Goal: Communication & Community: Answer question/provide support

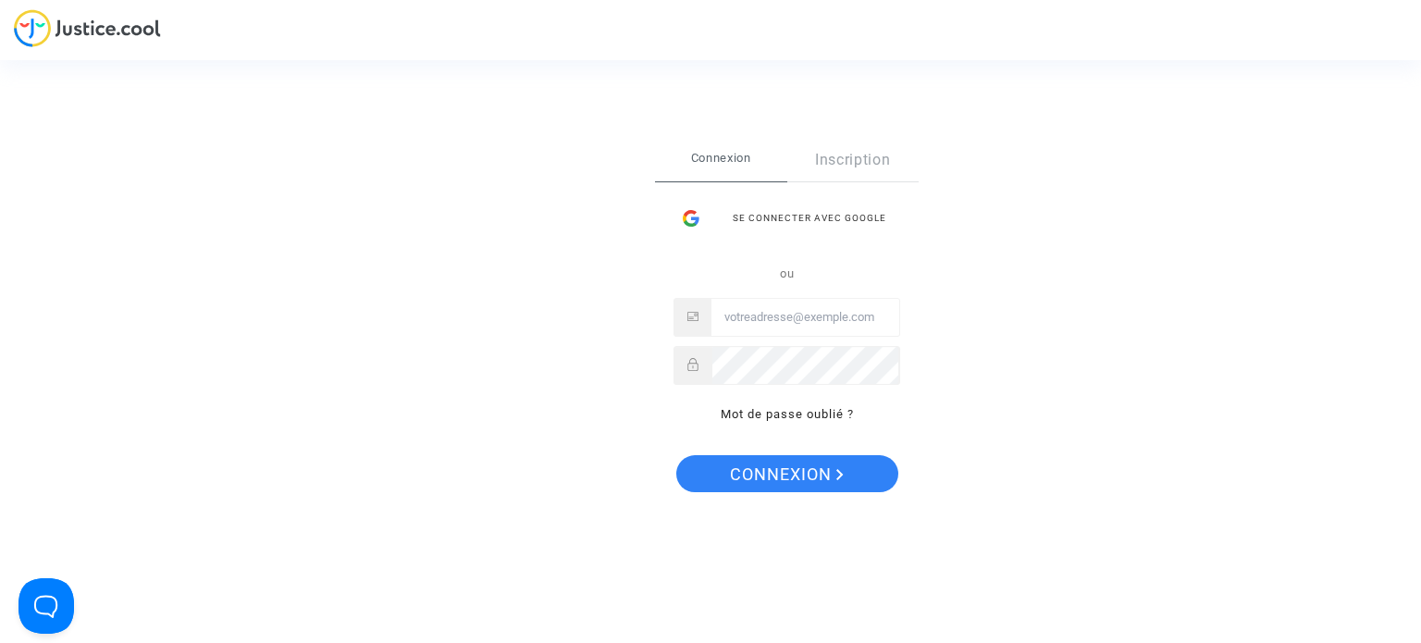
type input "[EMAIL_ADDRESS][DOMAIN_NAME]"
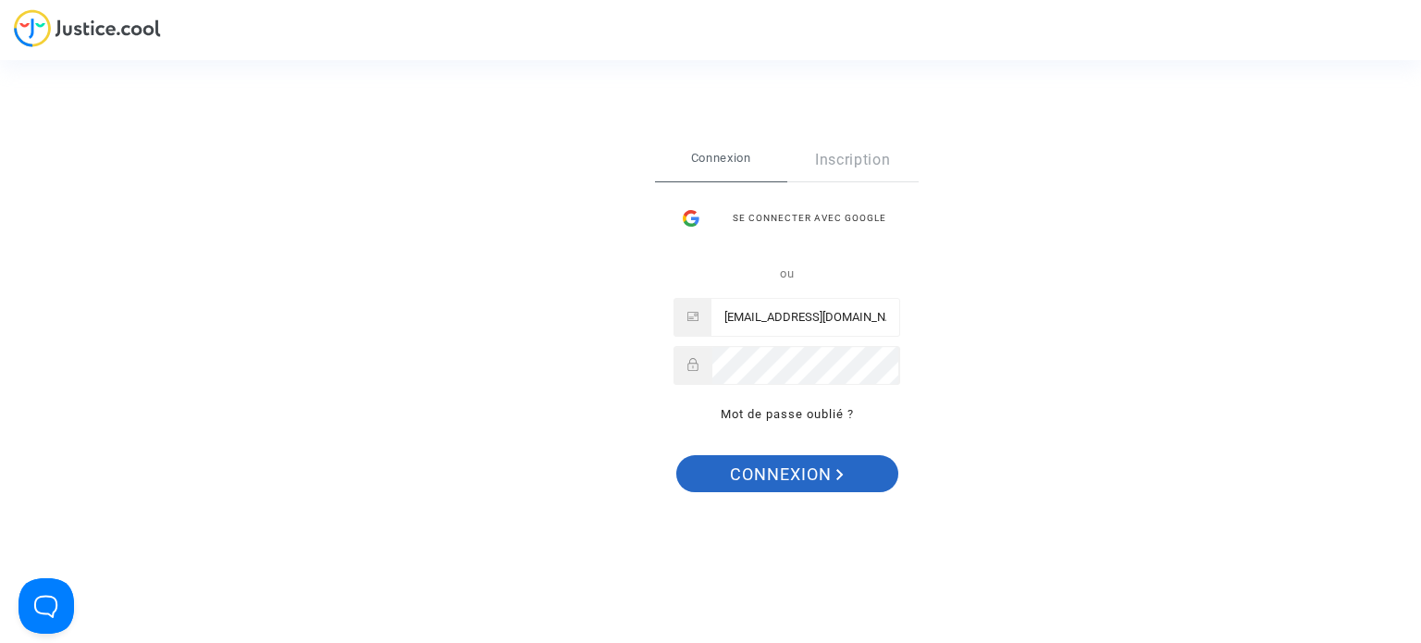
click at [774, 466] on span "Connexion" at bounding box center [787, 474] width 114 height 39
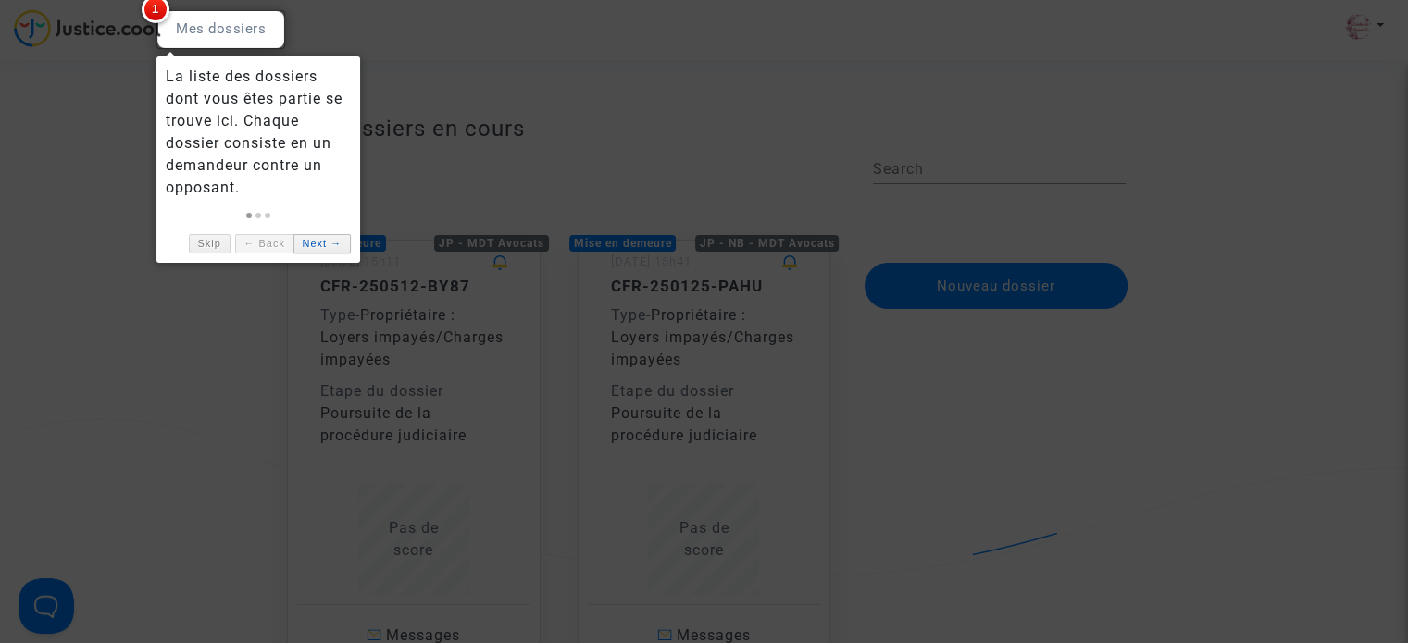
click at [315, 237] on link "Next →" at bounding box center [321, 243] width 57 height 19
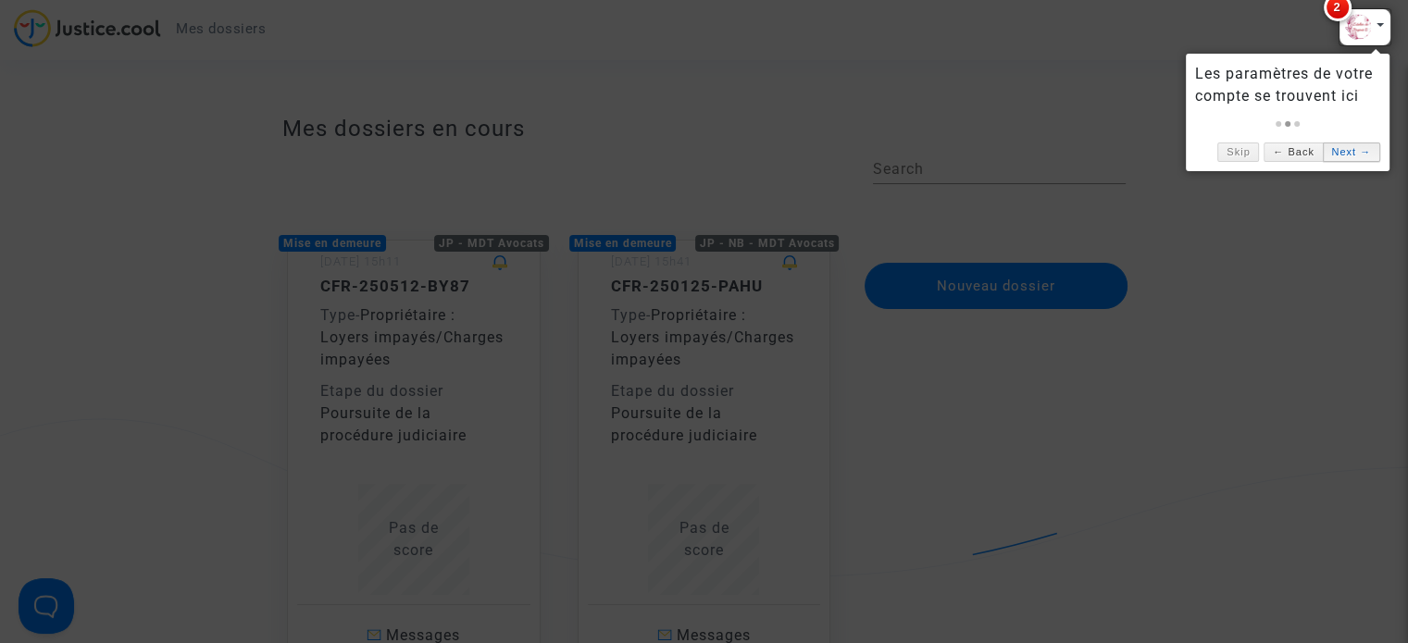
click at [1358, 155] on link "Next →" at bounding box center [1350, 152] width 57 height 19
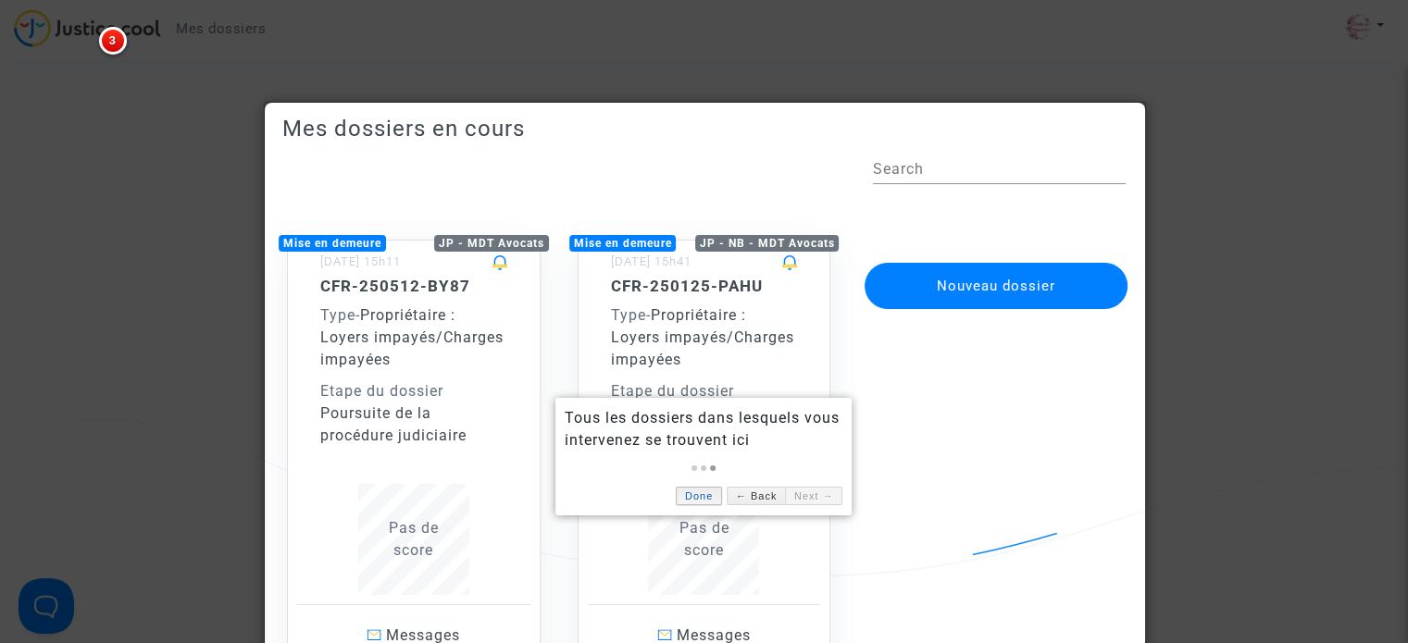
click at [714, 496] on link "Done" at bounding box center [699, 496] width 46 height 19
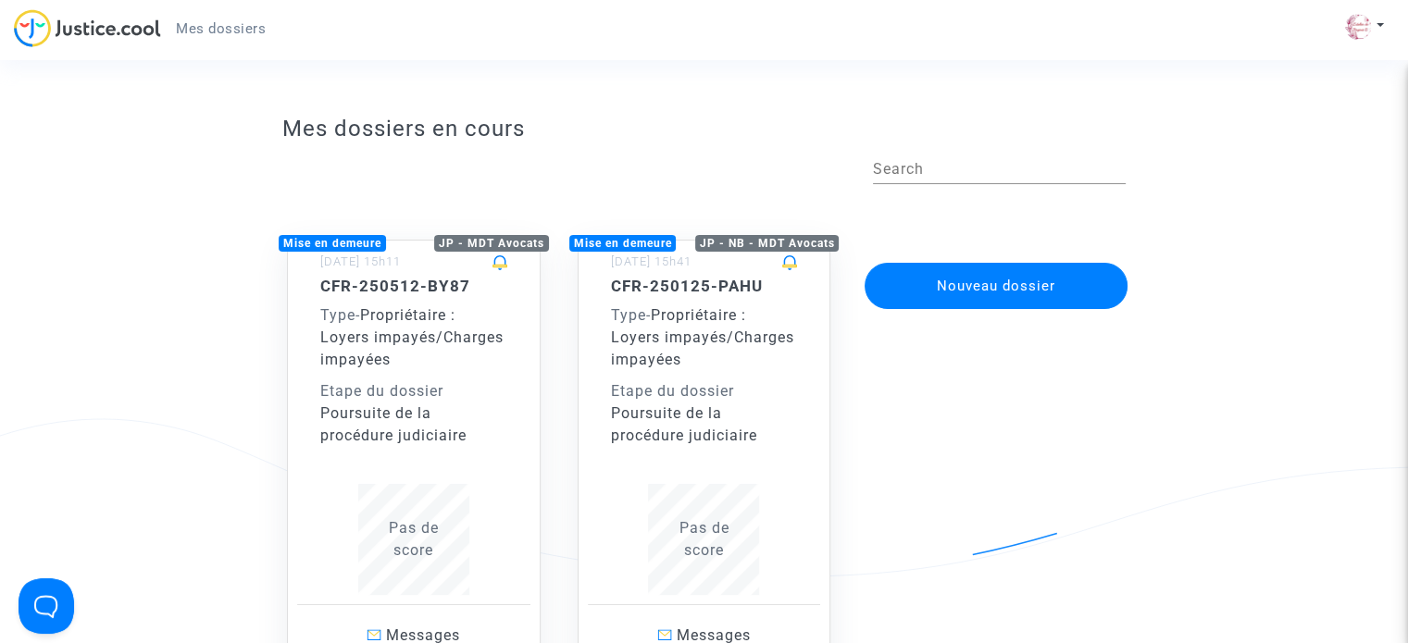
click at [676, 456] on div "CFR-250125-PAHU Type - Propriétaire : Loyers impayés/Charges impayées Etape du …" at bounding box center [704, 436] width 187 height 318
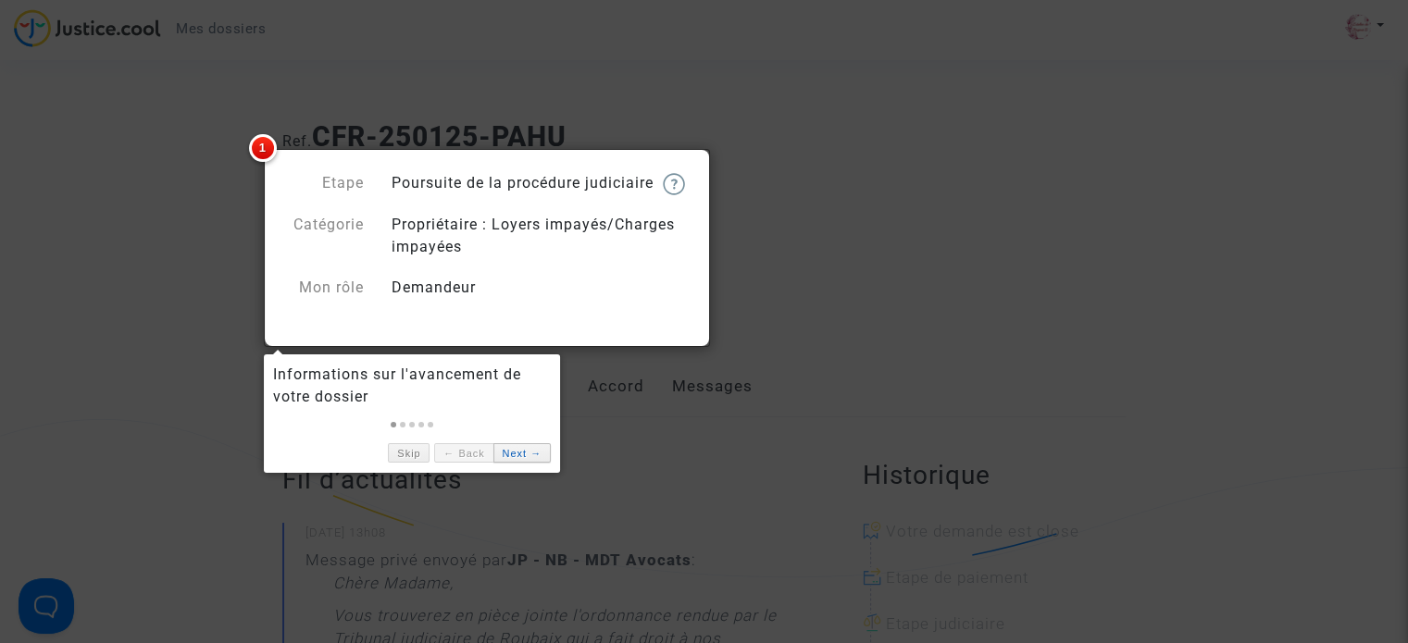
click at [515, 454] on link "Next →" at bounding box center [521, 452] width 57 height 19
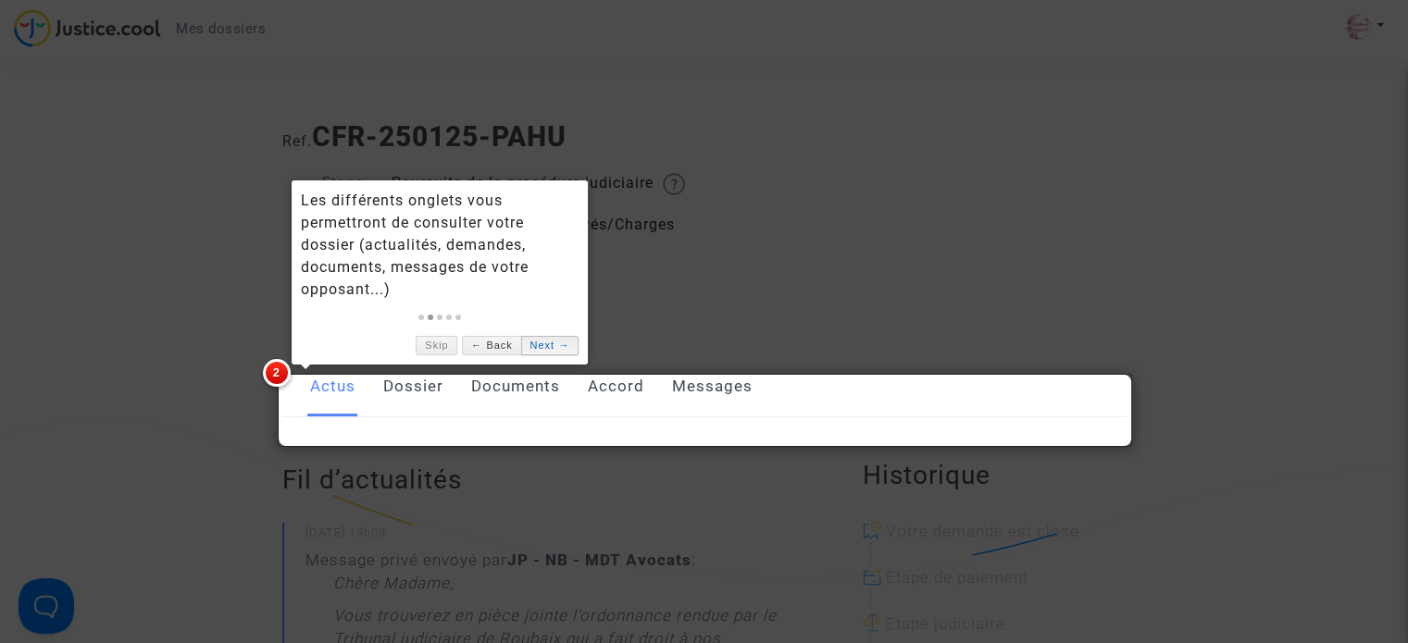
click at [542, 340] on link "Next →" at bounding box center [549, 345] width 57 height 19
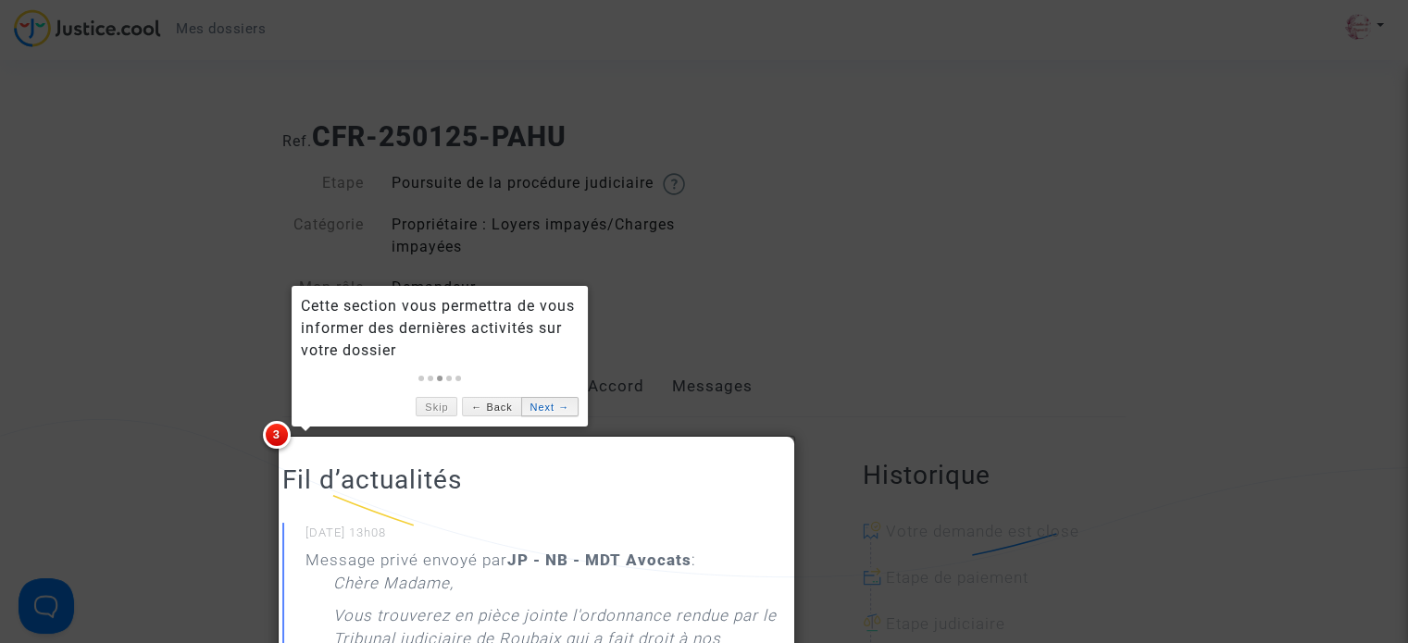
click at [548, 406] on link "Next →" at bounding box center [549, 406] width 57 height 19
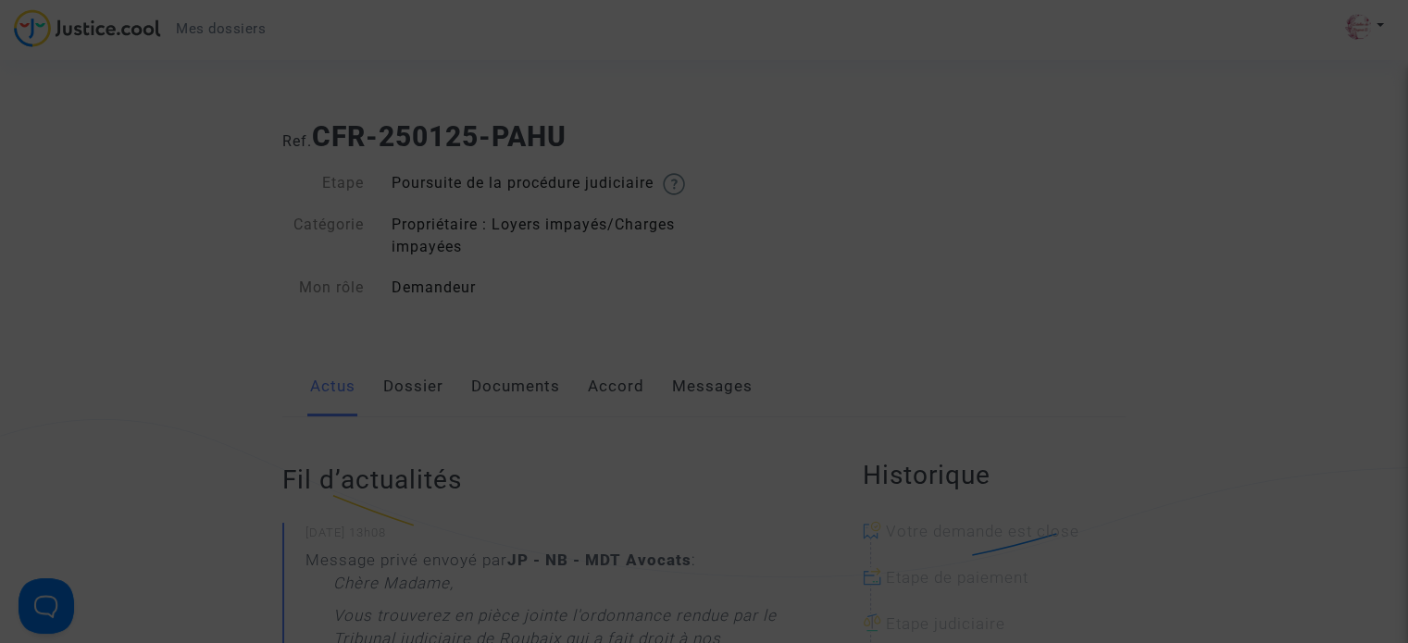
scroll to position [1496, 0]
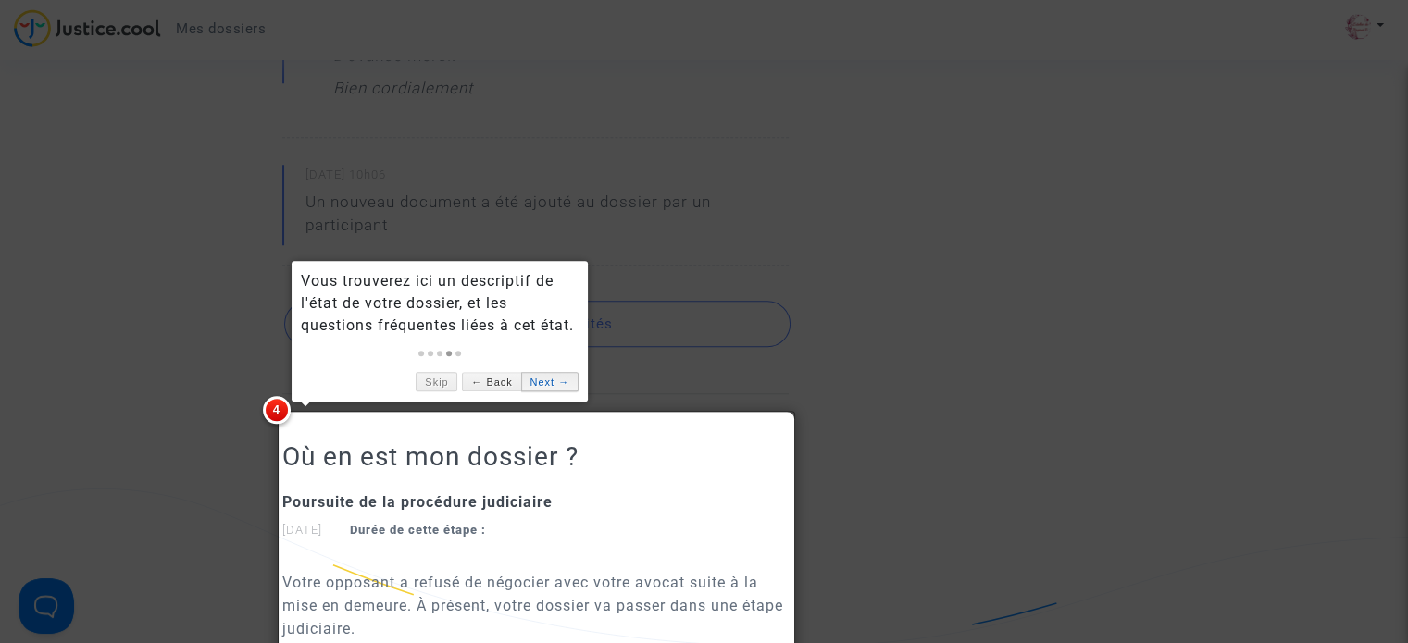
click at [538, 388] on link "Next →" at bounding box center [549, 381] width 57 height 19
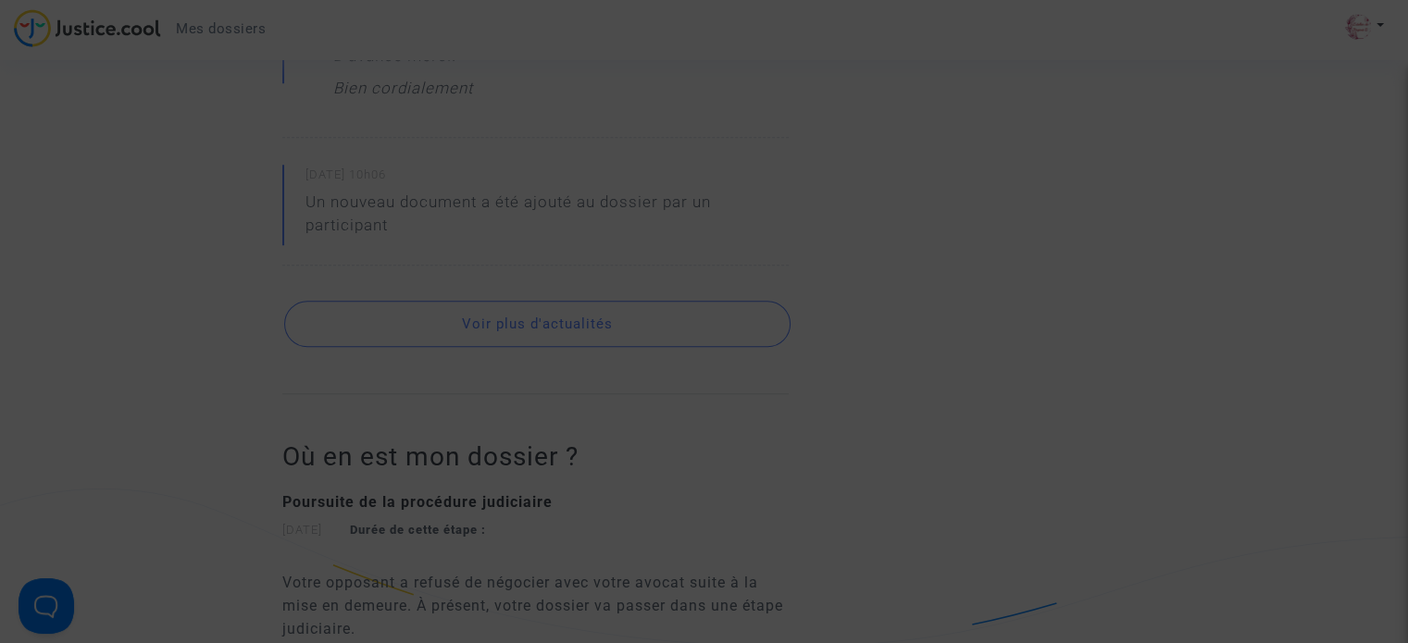
scroll to position [712, 0]
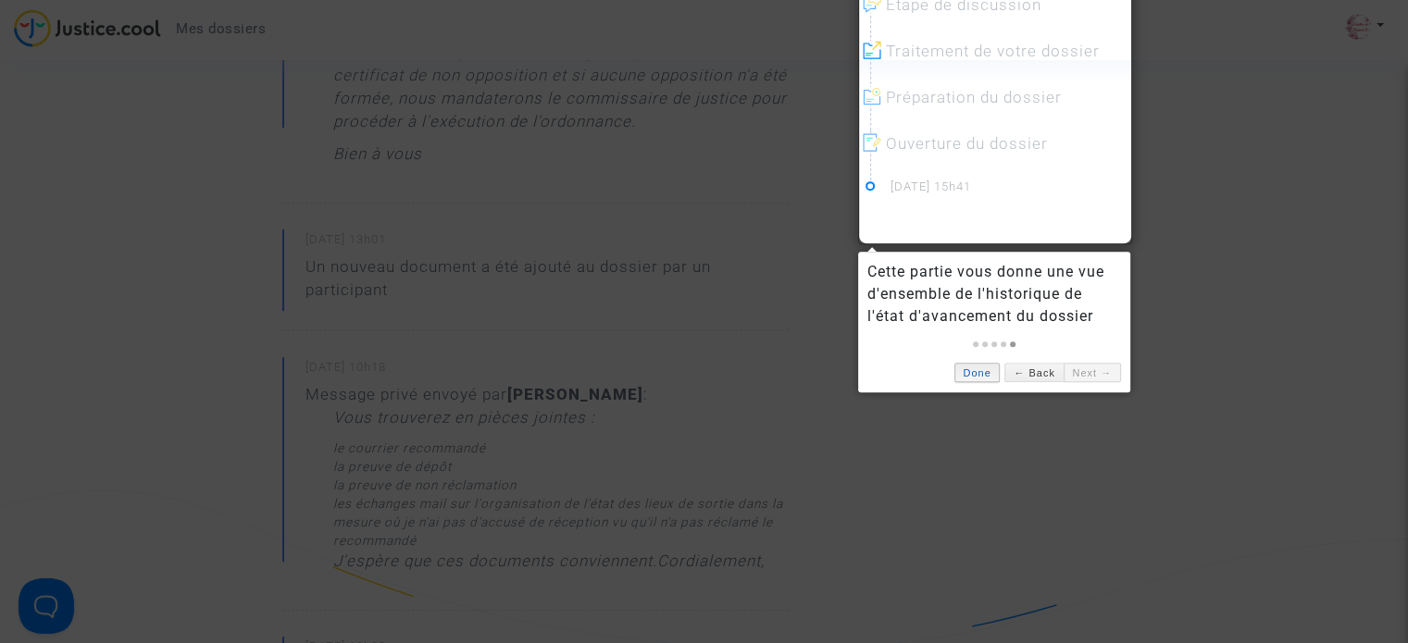
click at [984, 368] on link "Done" at bounding box center [977, 372] width 46 height 19
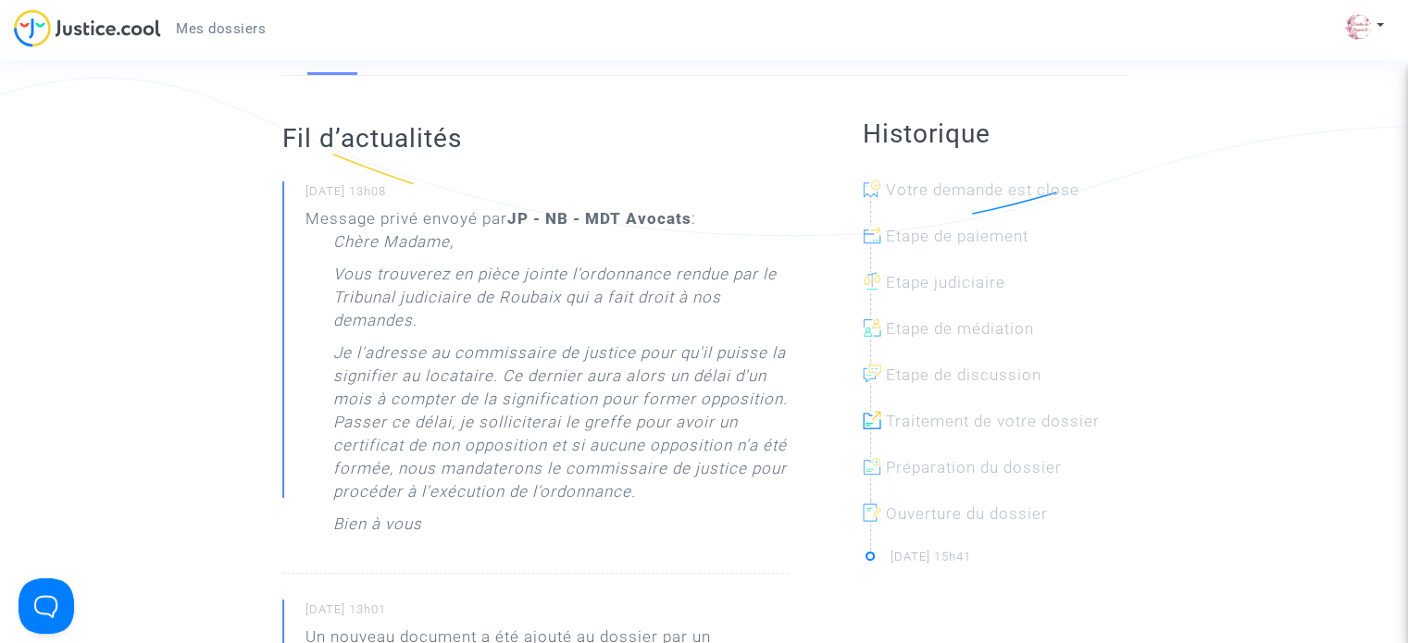
scroll to position [0, 0]
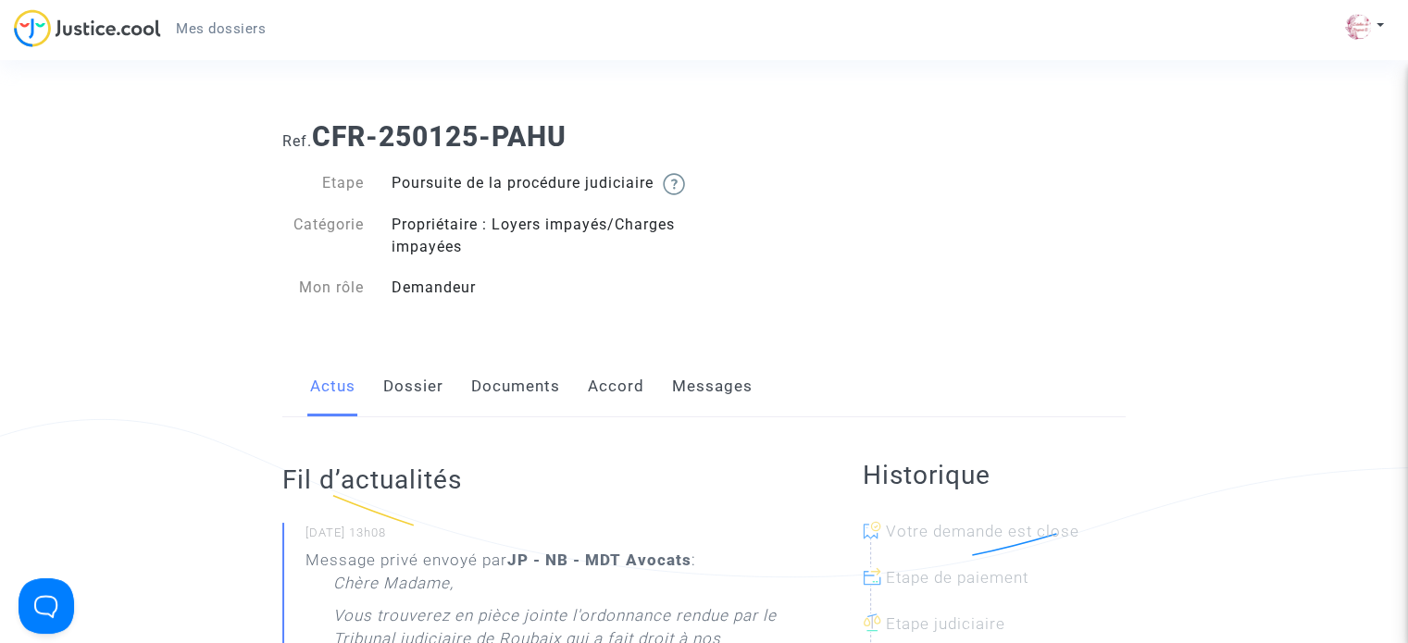
click at [494, 406] on link "Documents" at bounding box center [515, 386] width 89 height 61
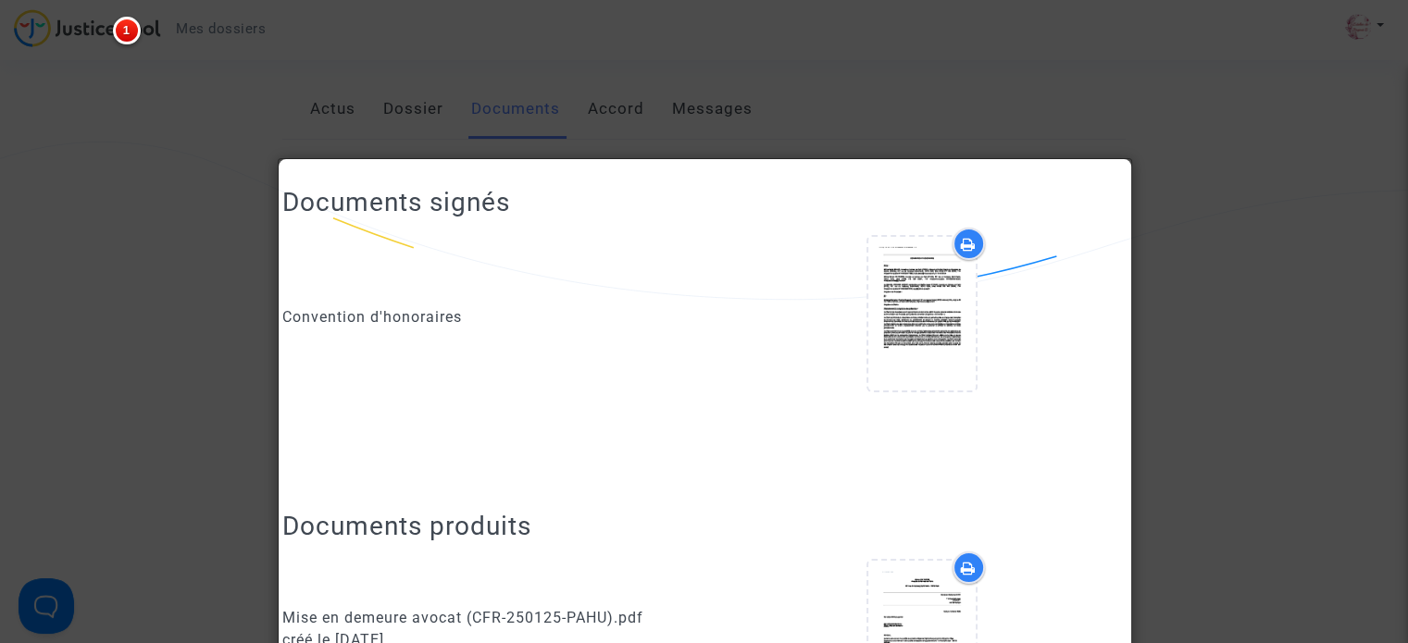
scroll to position [1553, 0]
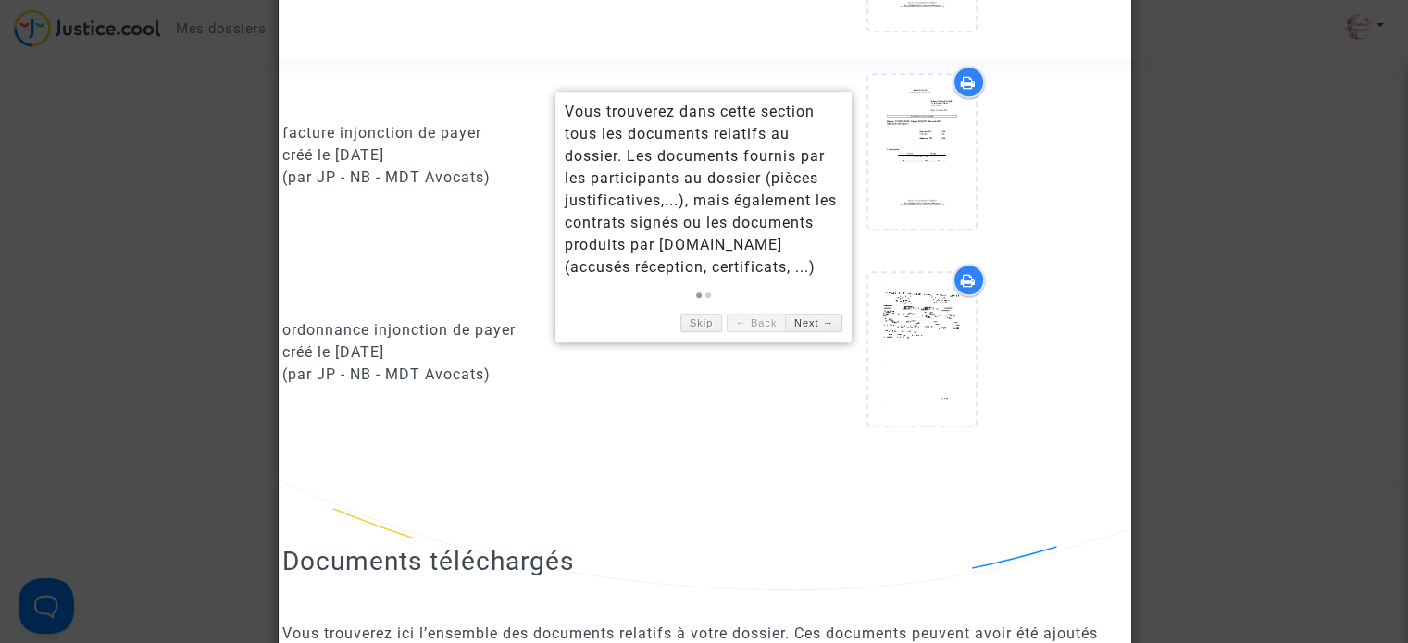
click at [750, 321] on link "← Back" at bounding box center [755, 323] width 58 height 19
click at [713, 321] on link "Skip" at bounding box center [701, 323] width 42 height 19
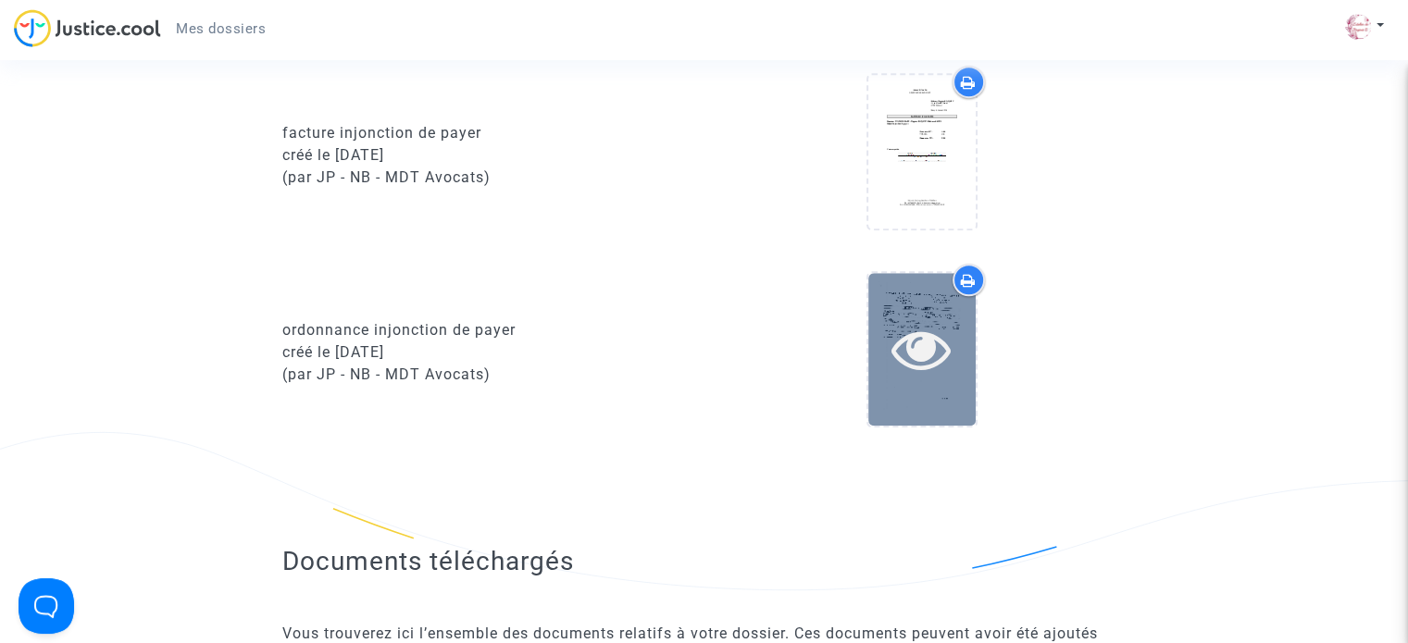
click at [914, 351] on icon at bounding box center [921, 348] width 60 height 59
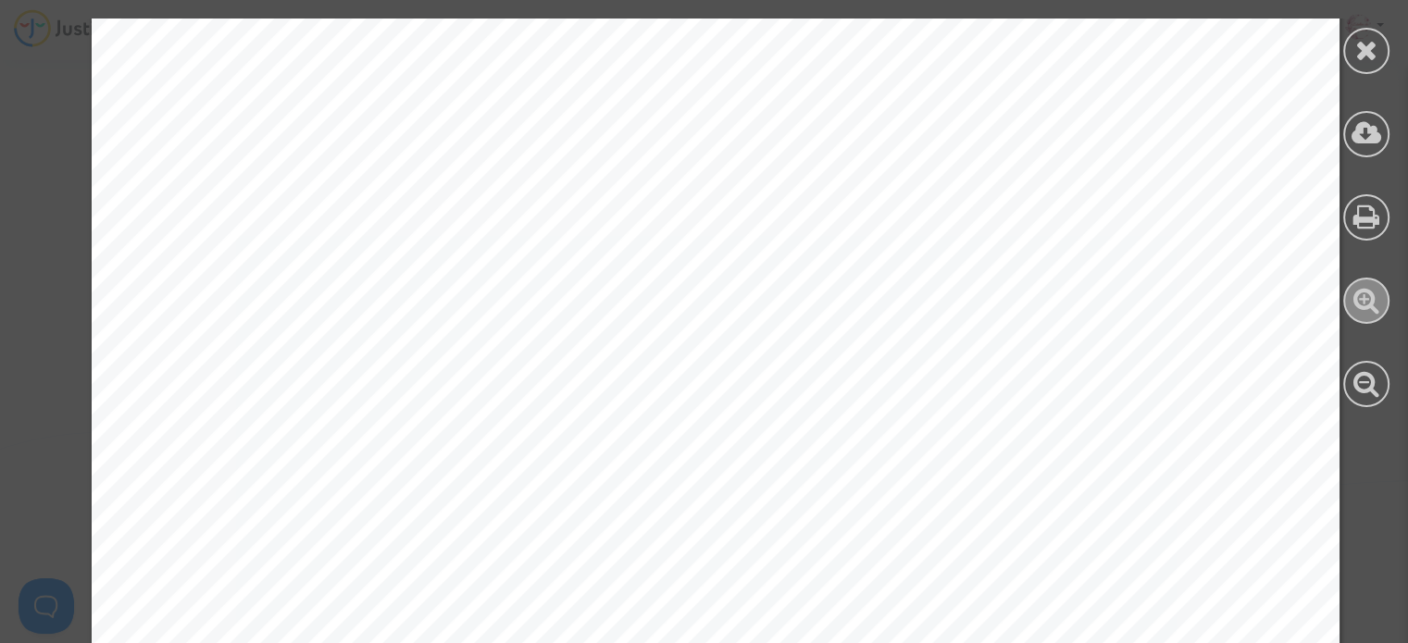
scroll to position [0, 0]
click at [1371, 136] on icon at bounding box center [1366, 133] width 31 height 28
click at [1366, 40] on icon at bounding box center [1366, 50] width 23 height 28
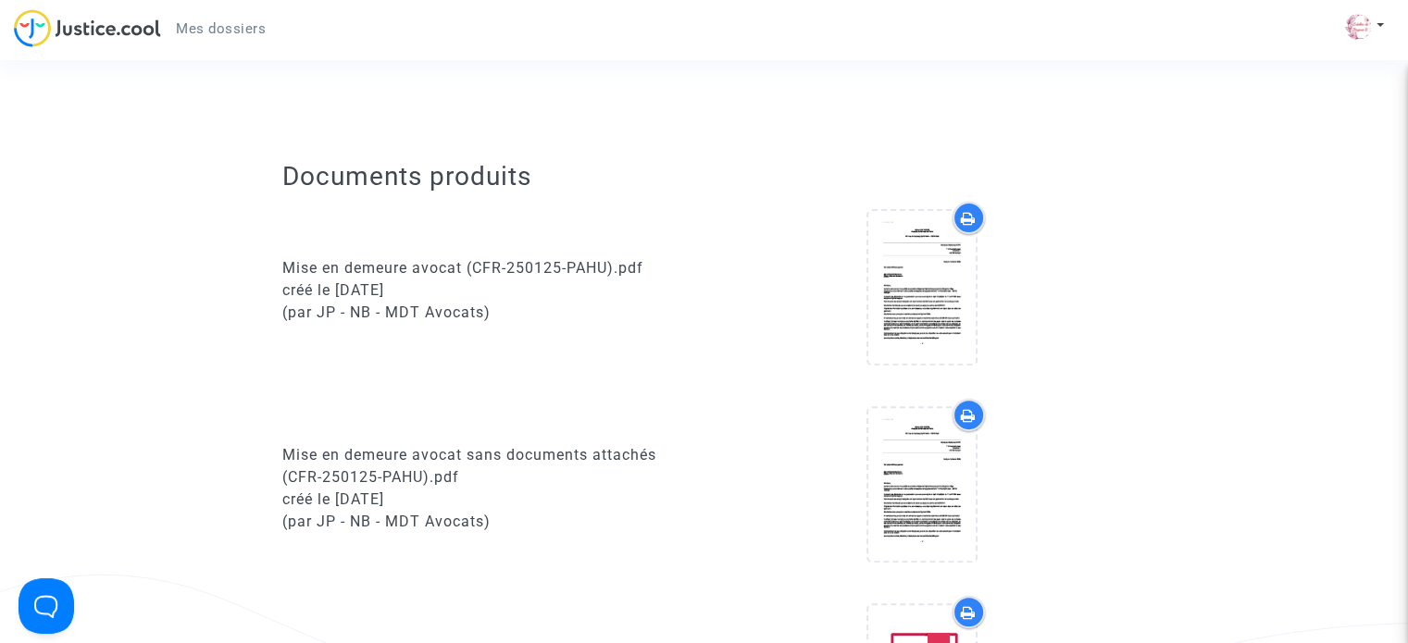
scroll to position [165, 0]
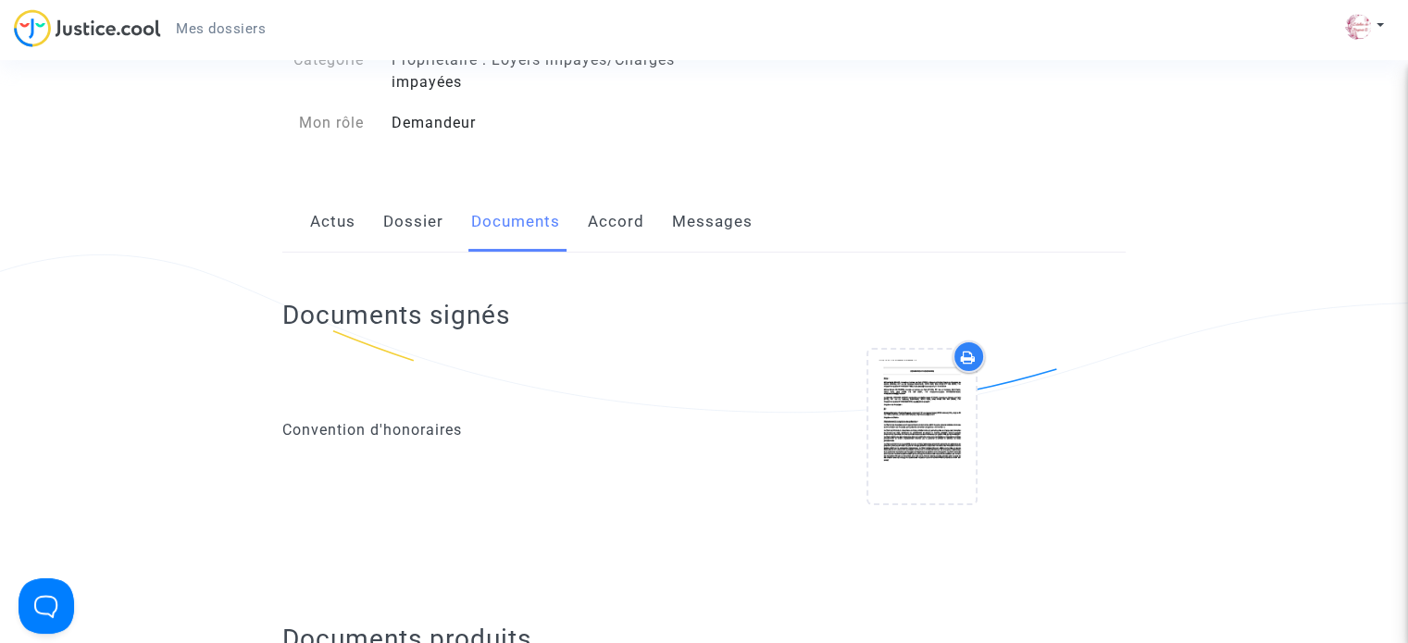
click at [344, 243] on link "Actus" at bounding box center [332, 222] width 45 height 61
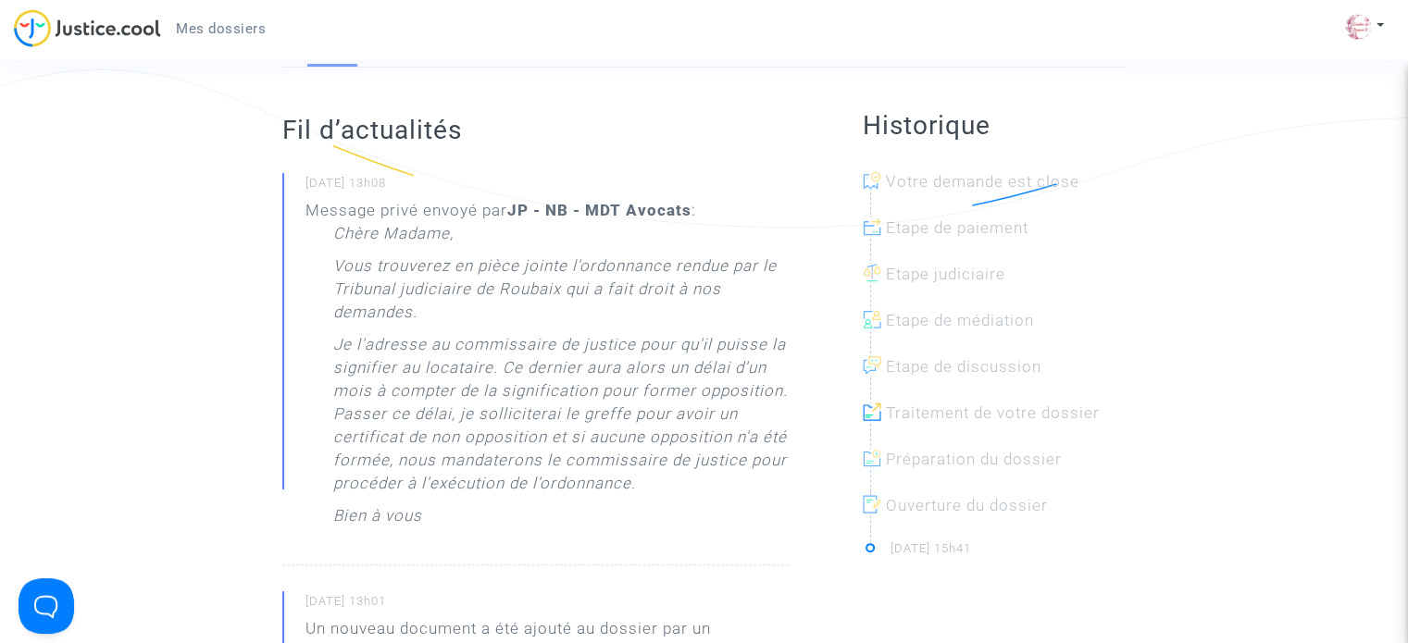
scroll to position [257, 0]
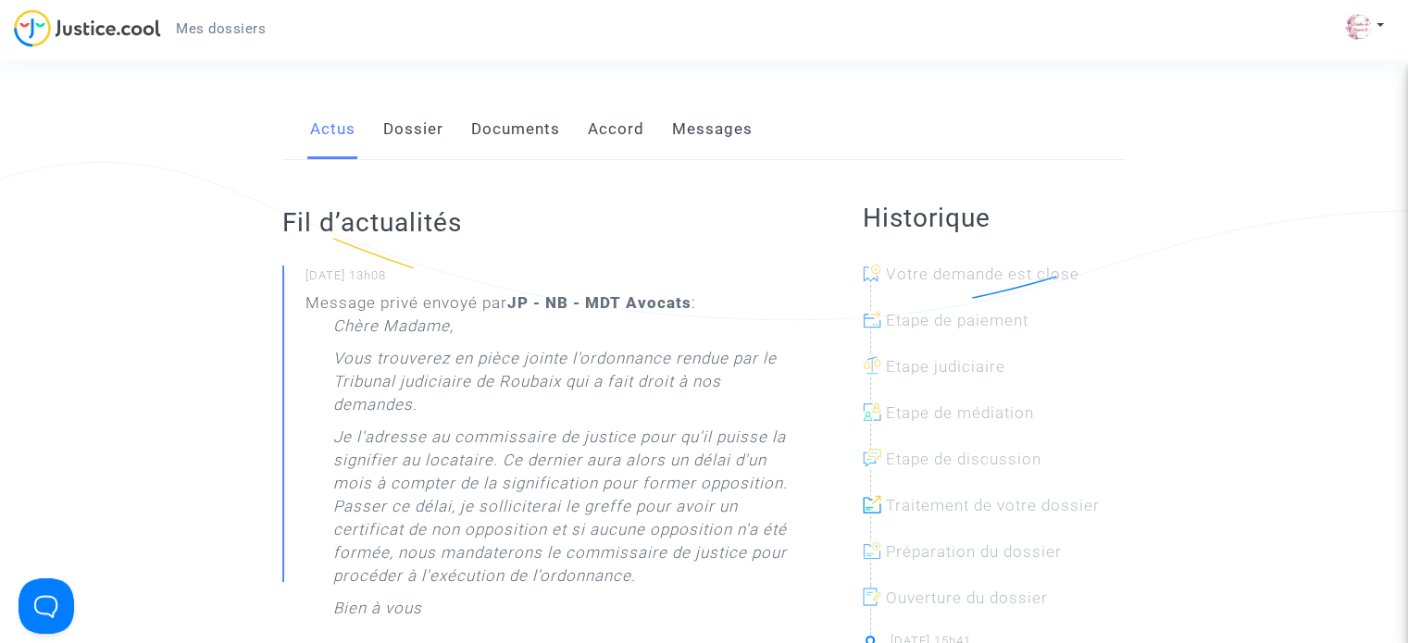
click at [729, 147] on link "Messages" at bounding box center [712, 129] width 81 height 61
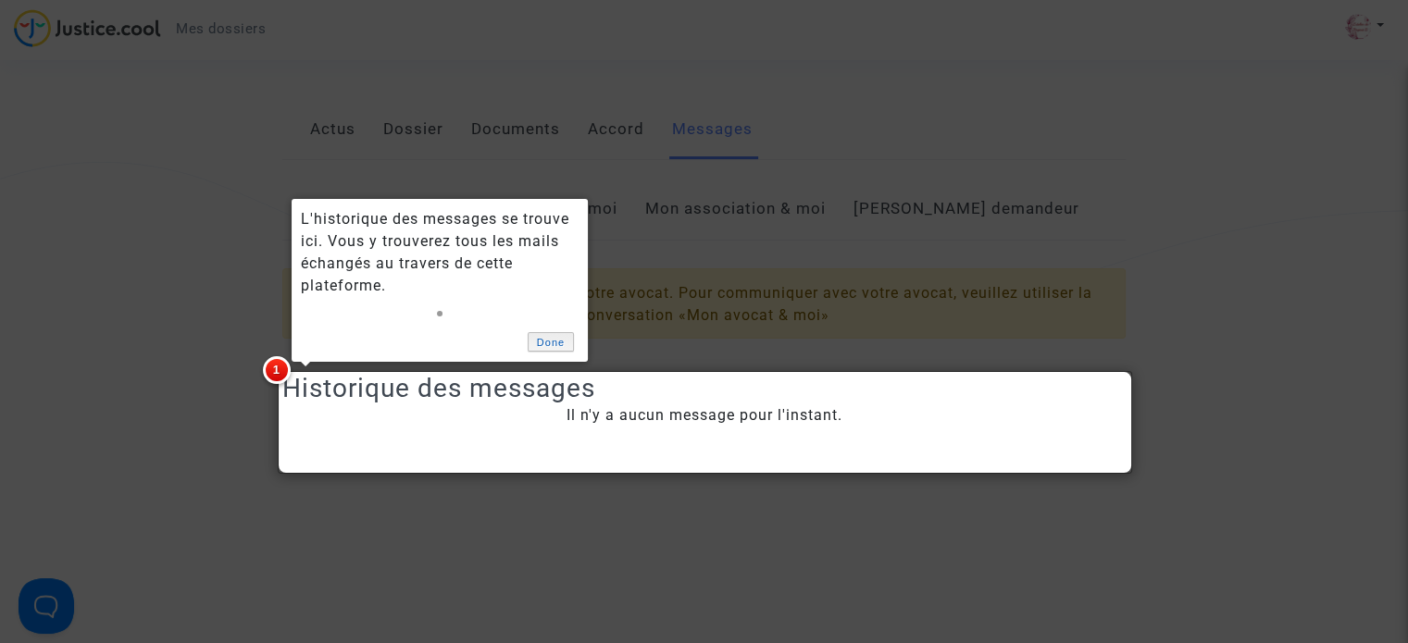
click at [548, 343] on link "Done" at bounding box center [551, 341] width 46 height 19
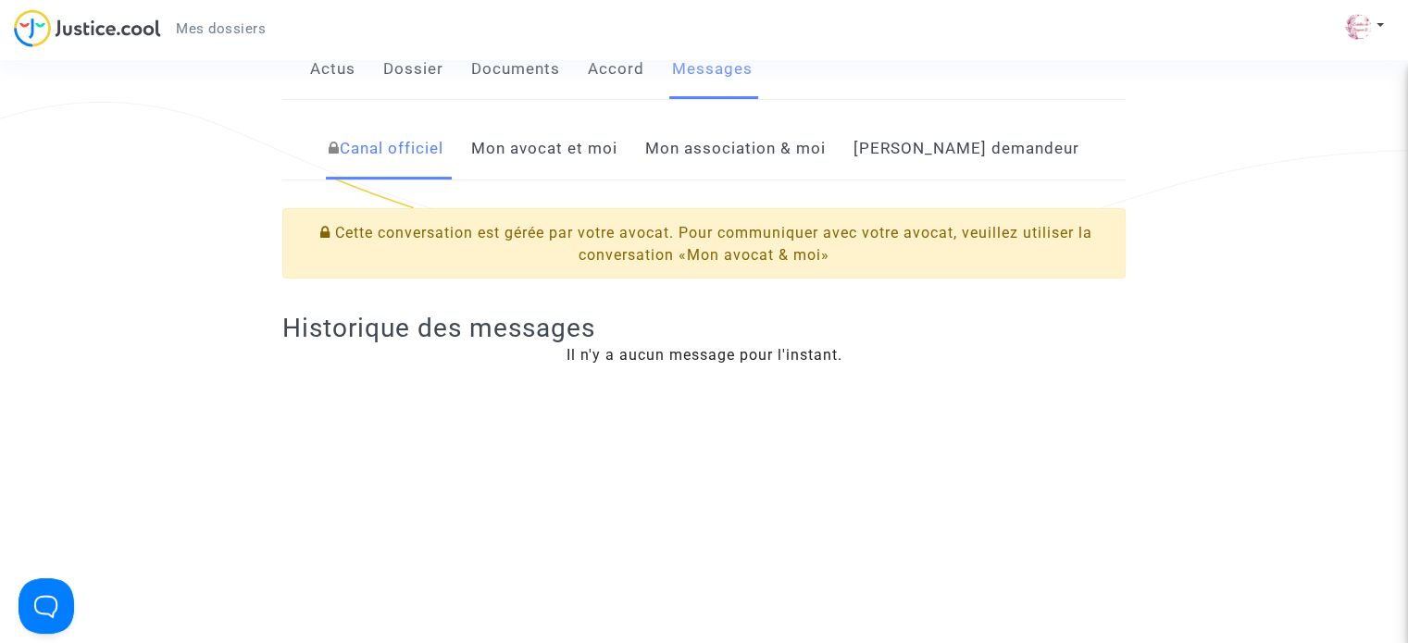
scroll to position [350, 0]
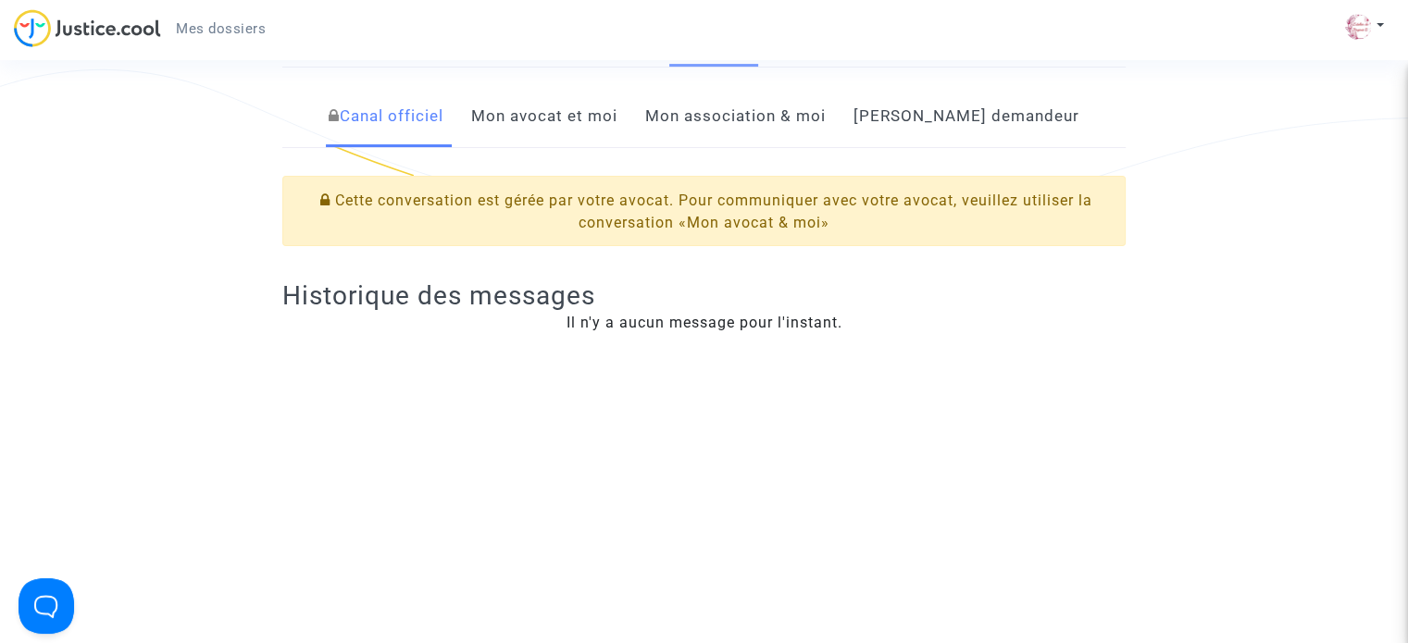
click at [596, 145] on link "Mon avocat et moi" at bounding box center [544, 116] width 146 height 61
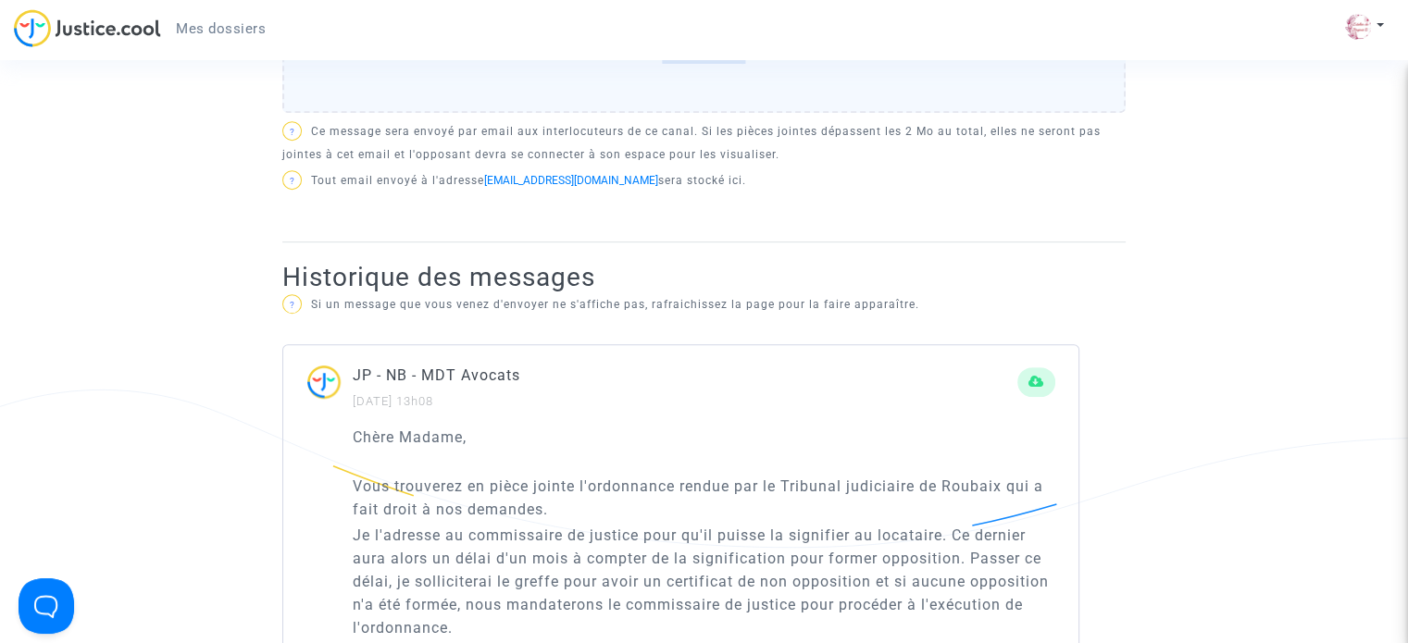
scroll to position [535, 0]
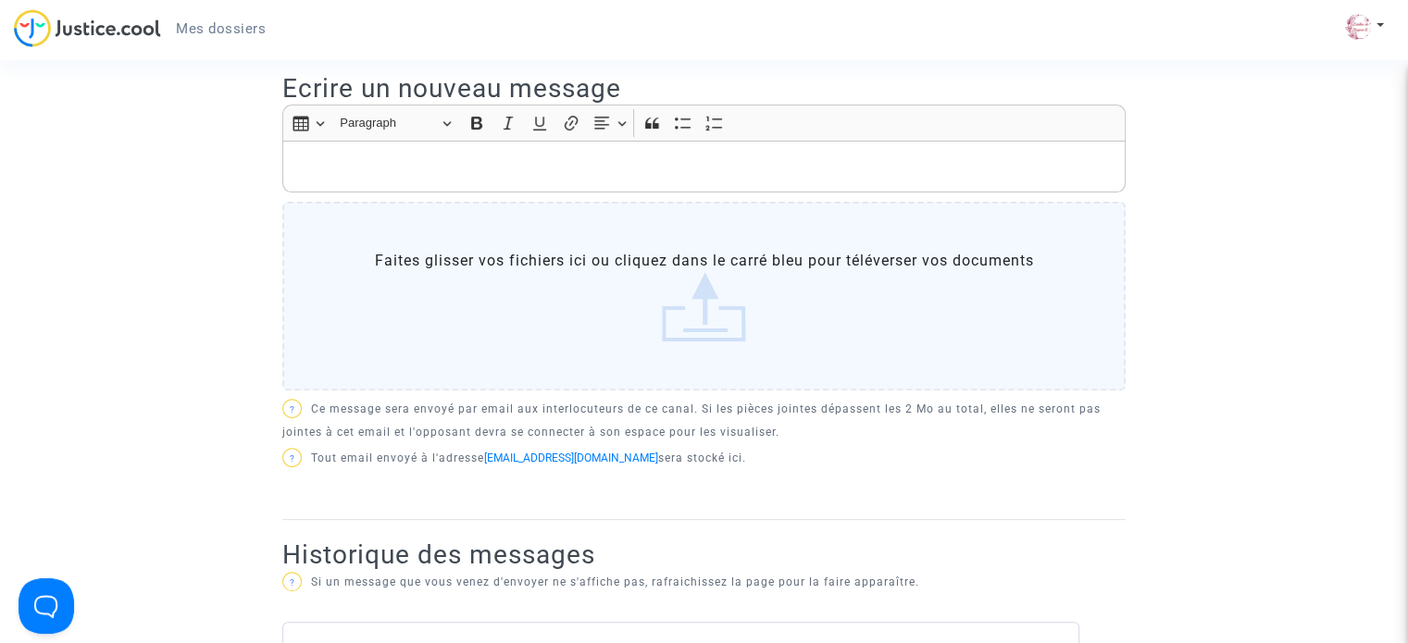
click at [523, 280] on label "Faites glisser vos fichiers ici ou cliquez dans le carré bleu pour téléverser v…" at bounding box center [703, 296] width 843 height 189
click at [0, 0] on input "Faites glisser vos fichiers ici ou cliquez dans le carré bleu pour téléverser v…" at bounding box center [0, 0] width 0 height 0
click at [494, 166] on div "Rich Text Editor, main" at bounding box center [703, 167] width 843 height 52
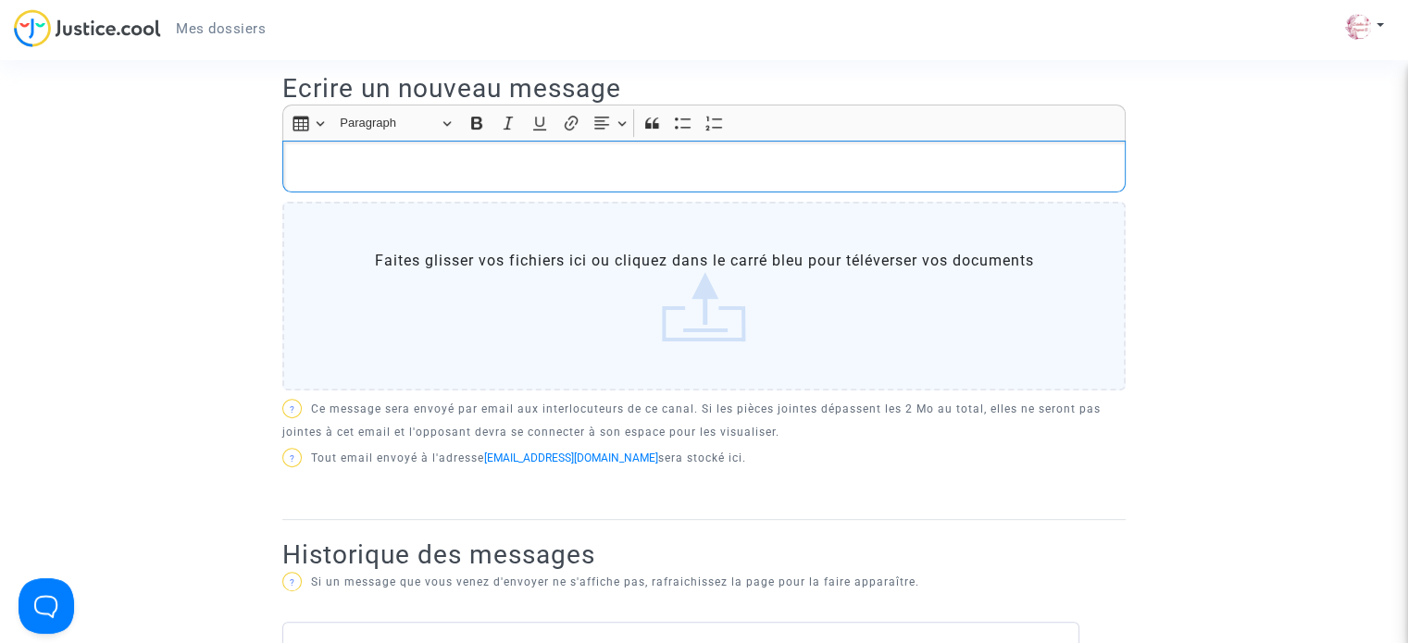
click at [494, 166] on div "Rich Text Editor, main" at bounding box center [703, 167] width 843 height 52
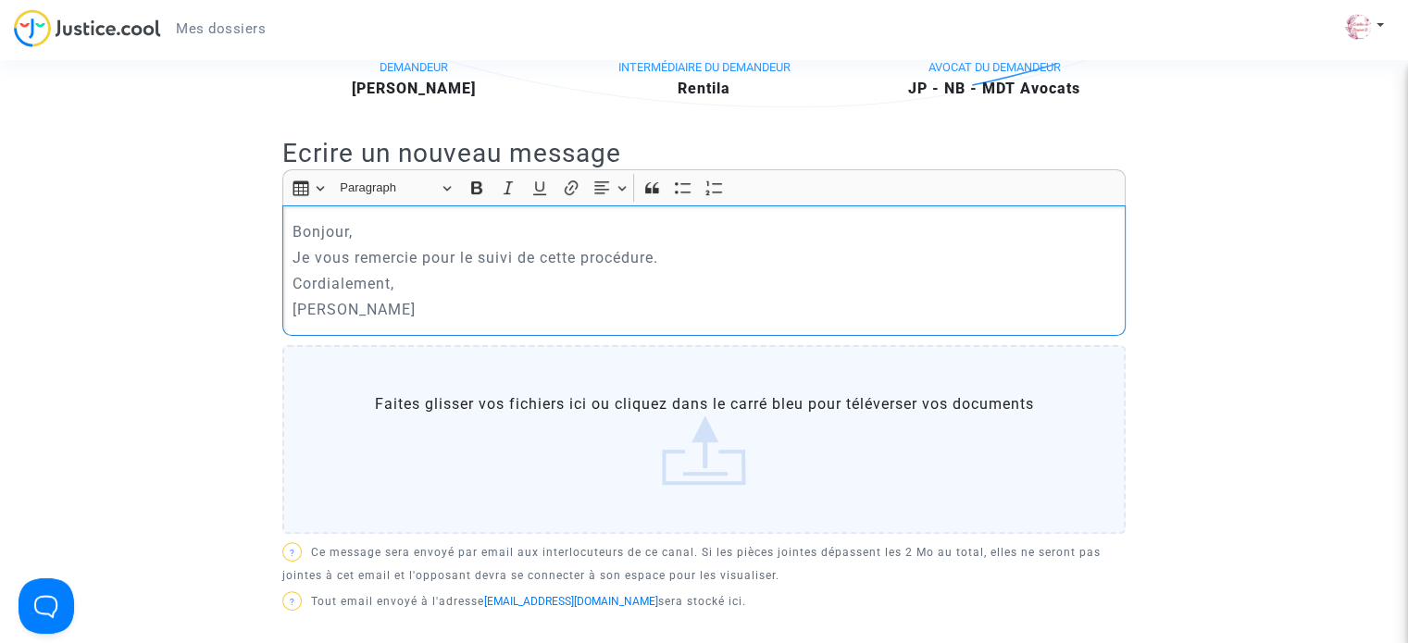
scroll to position [720, 0]
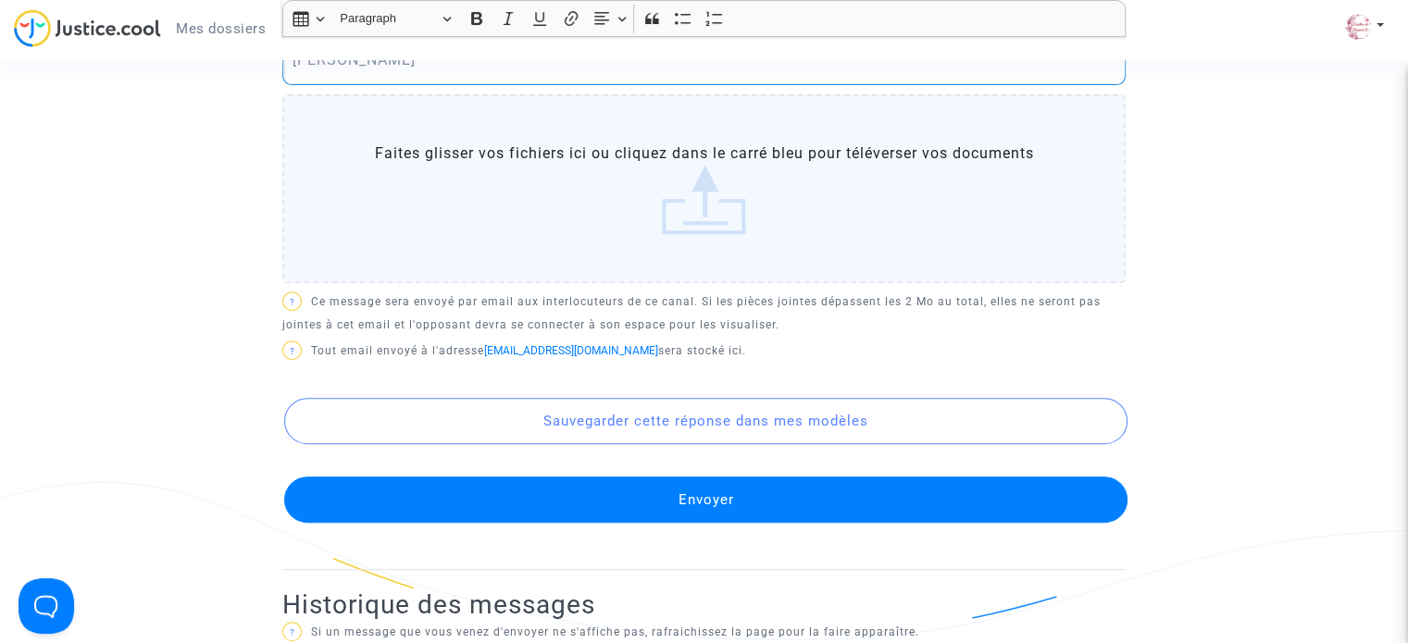
click at [709, 517] on button "Envoyer" at bounding box center [705, 500] width 843 height 46
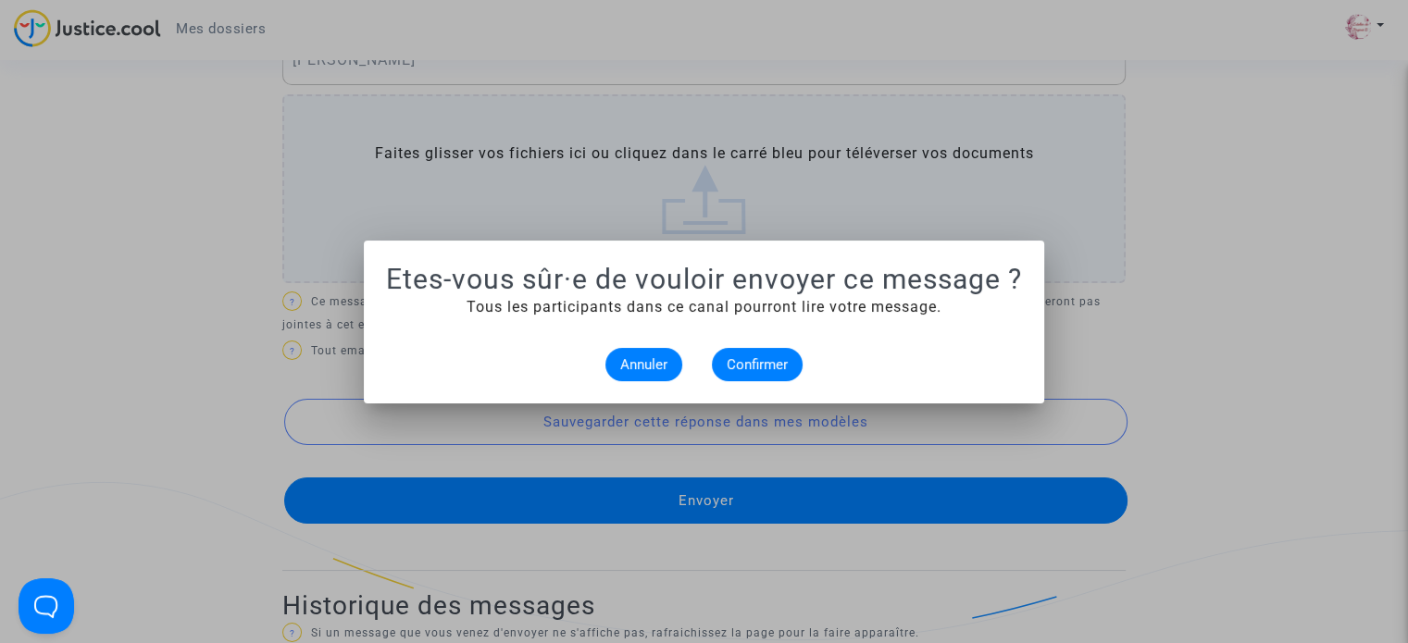
scroll to position [0, 0]
click at [744, 362] on span "Confirmer" at bounding box center [756, 364] width 61 height 17
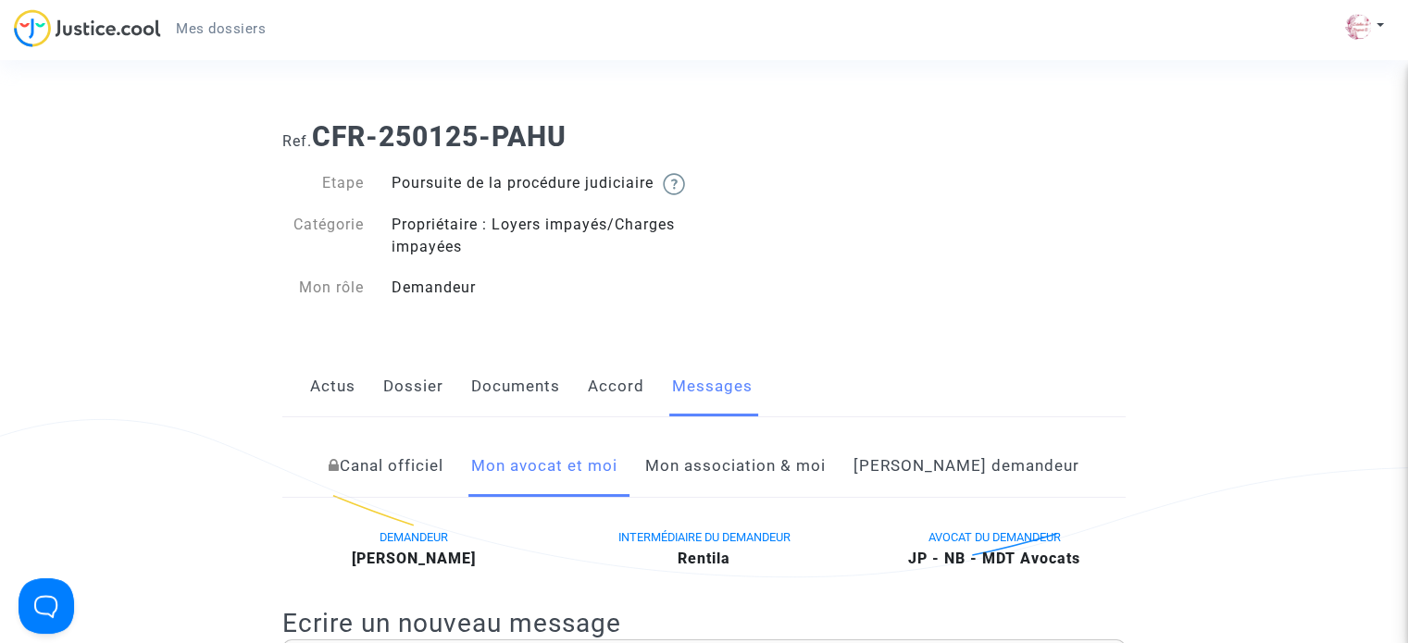
click at [229, 25] on span "Mes dossiers" at bounding box center [221, 28] width 90 height 17
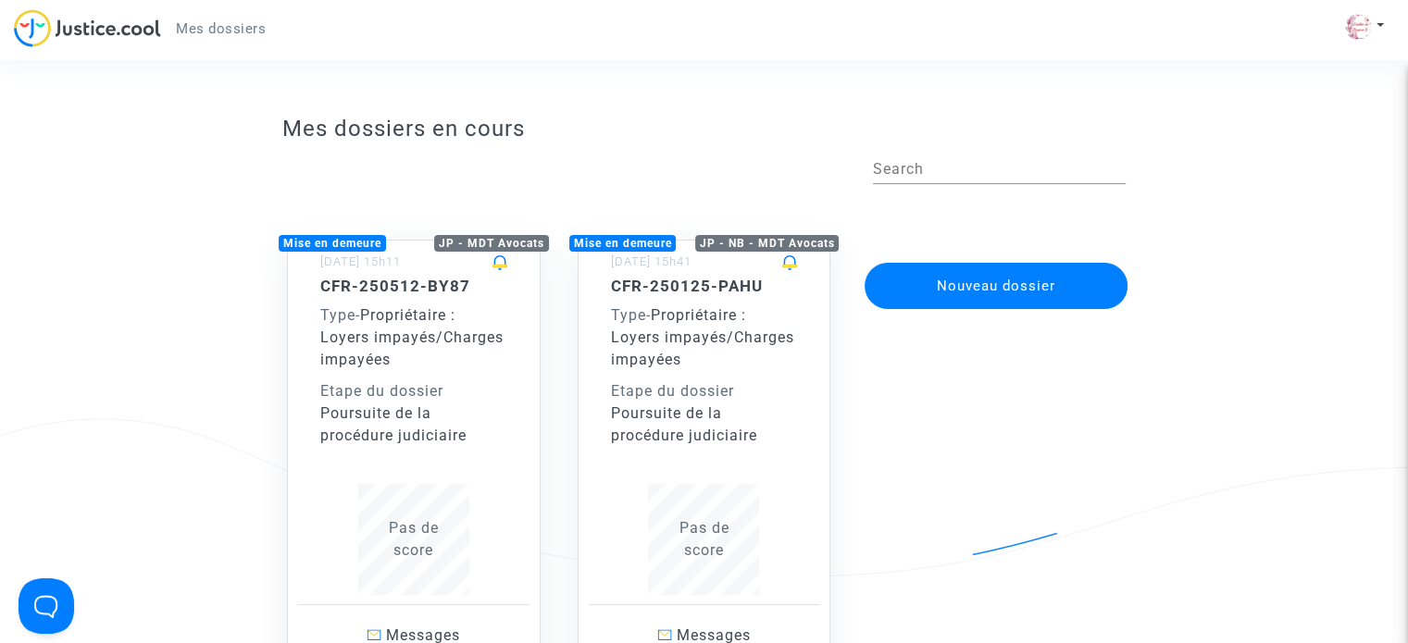
scroll to position [93, 0]
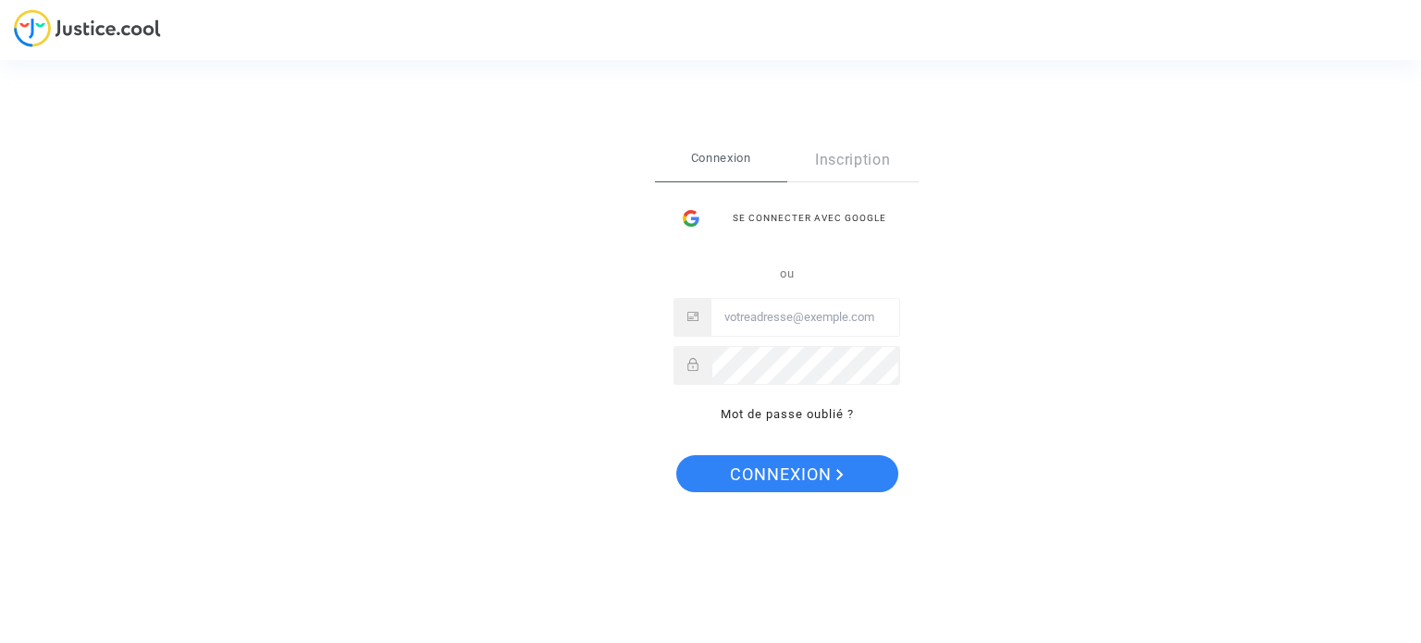
type input "[EMAIL_ADDRESS][DOMAIN_NAME]"
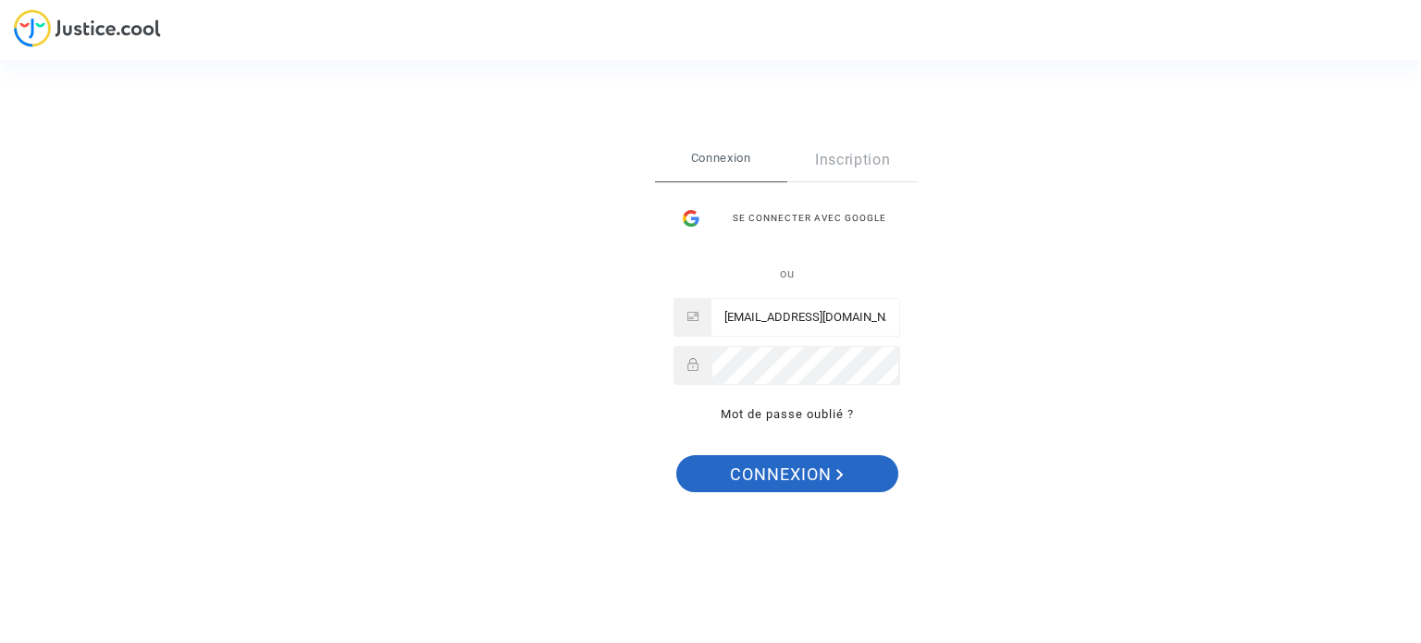
click at [776, 469] on span "Connexion" at bounding box center [787, 474] width 114 height 39
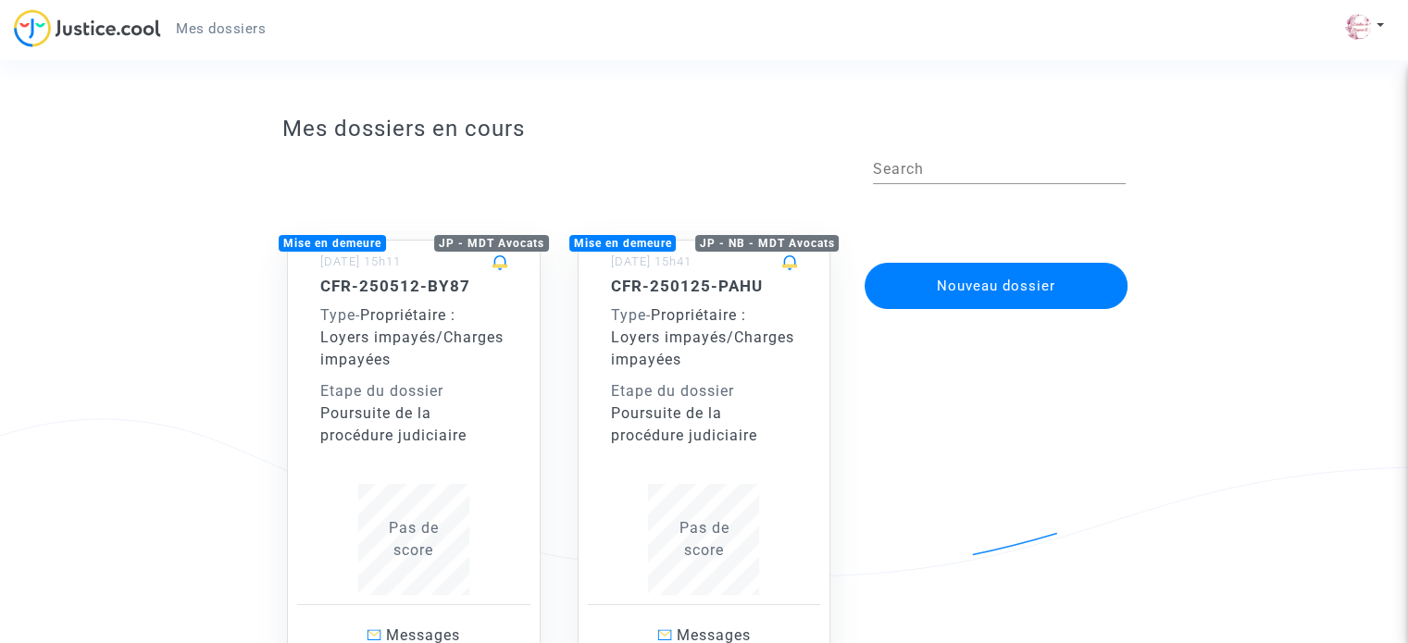
click at [698, 391] on div "Etape du dossier" at bounding box center [704, 391] width 187 height 22
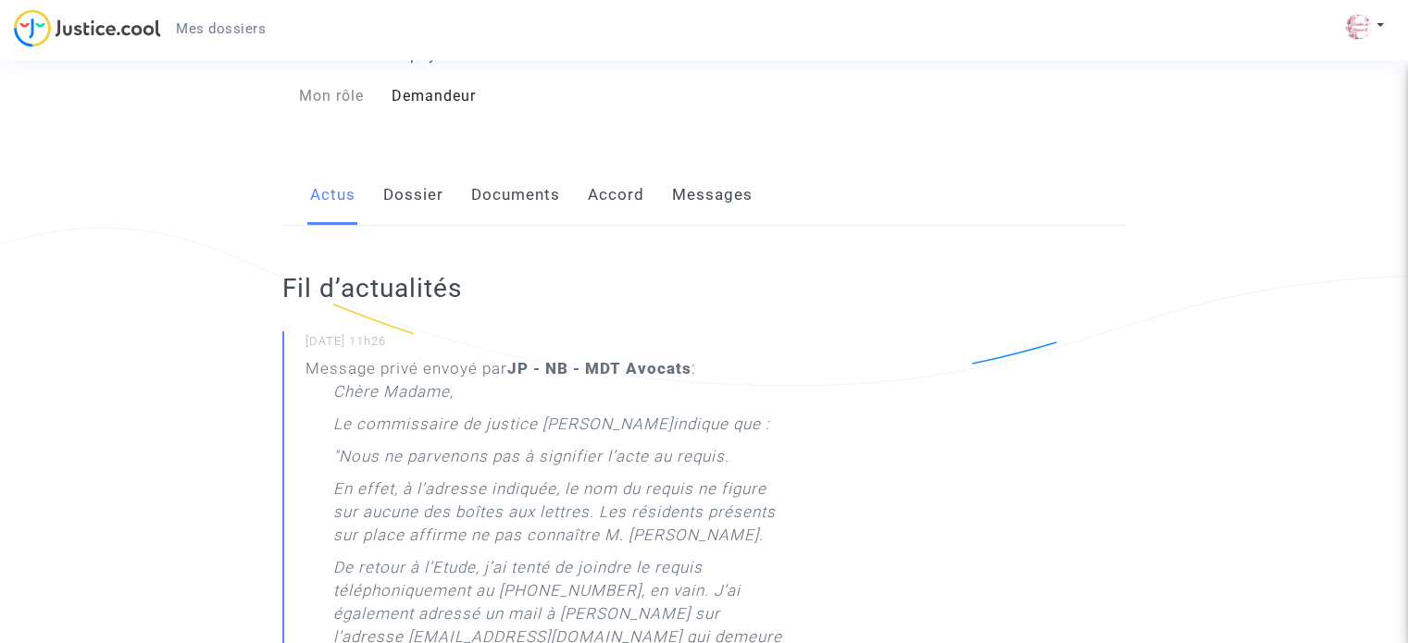
scroll to position [185, 0]
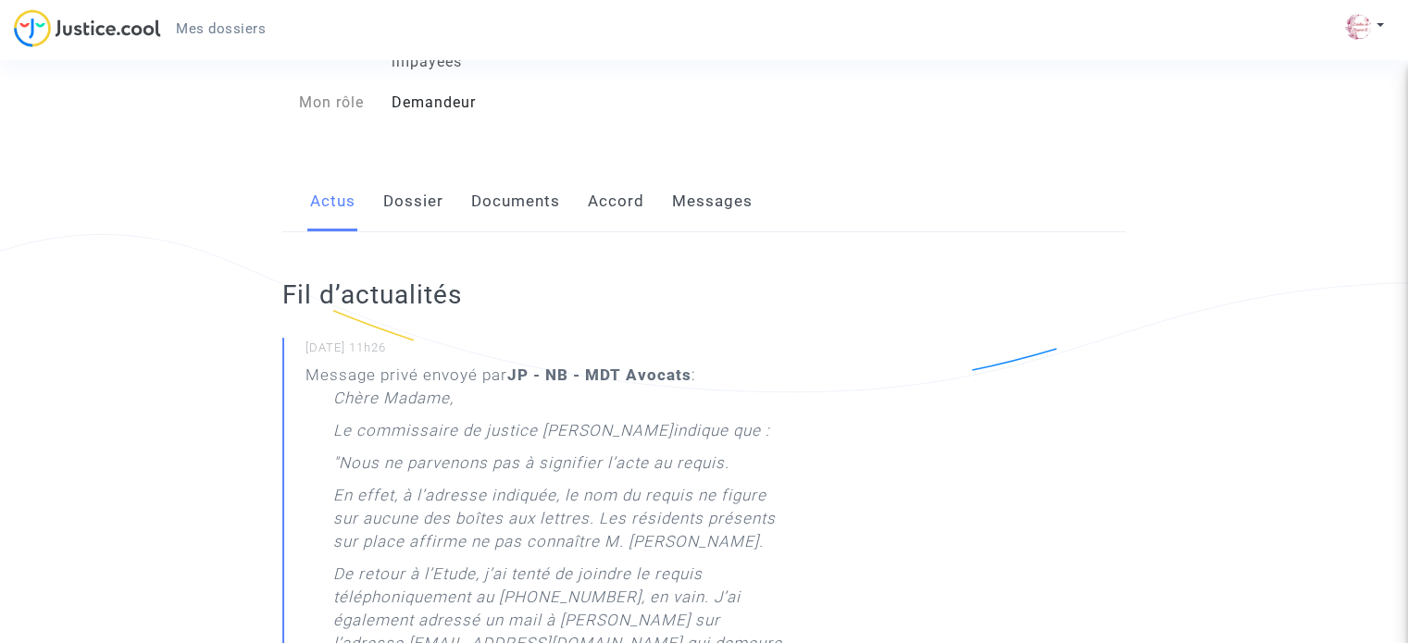
click at [694, 221] on link "Messages" at bounding box center [712, 201] width 81 height 61
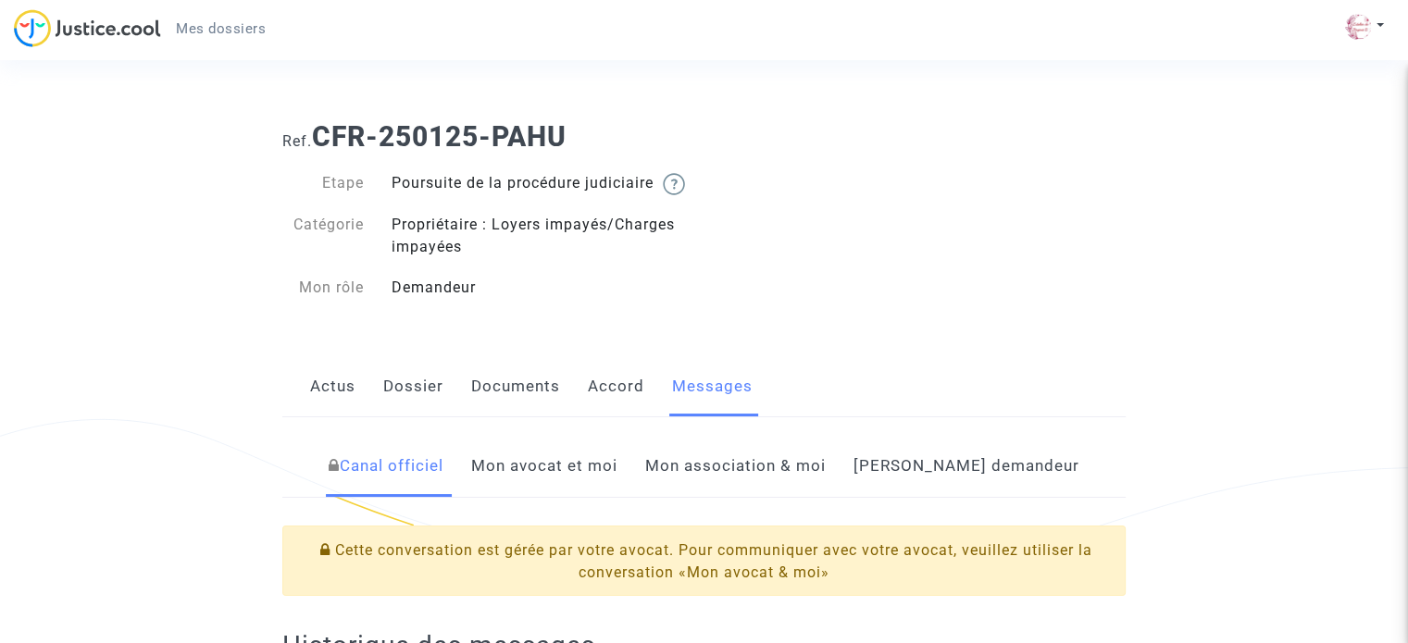
click at [565, 491] on link "Mon avocat et moi" at bounding box center [544, 466] width 146 height 61
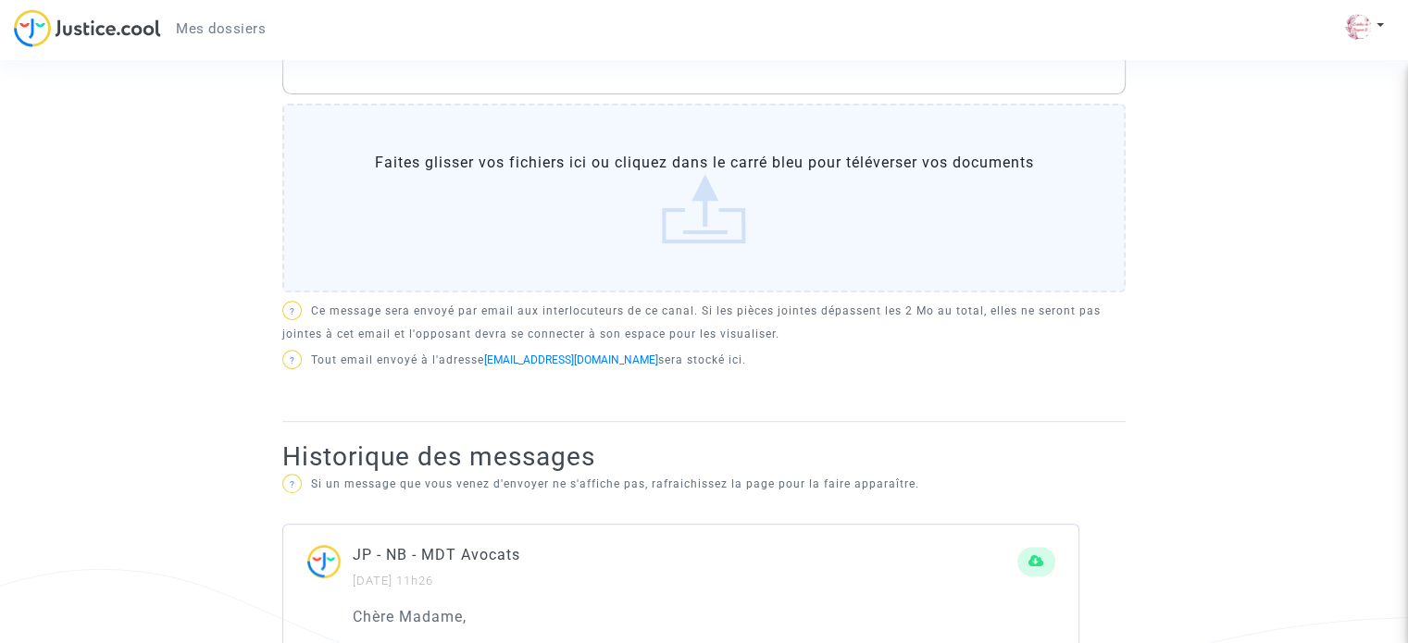
scroll to position [463, 0]
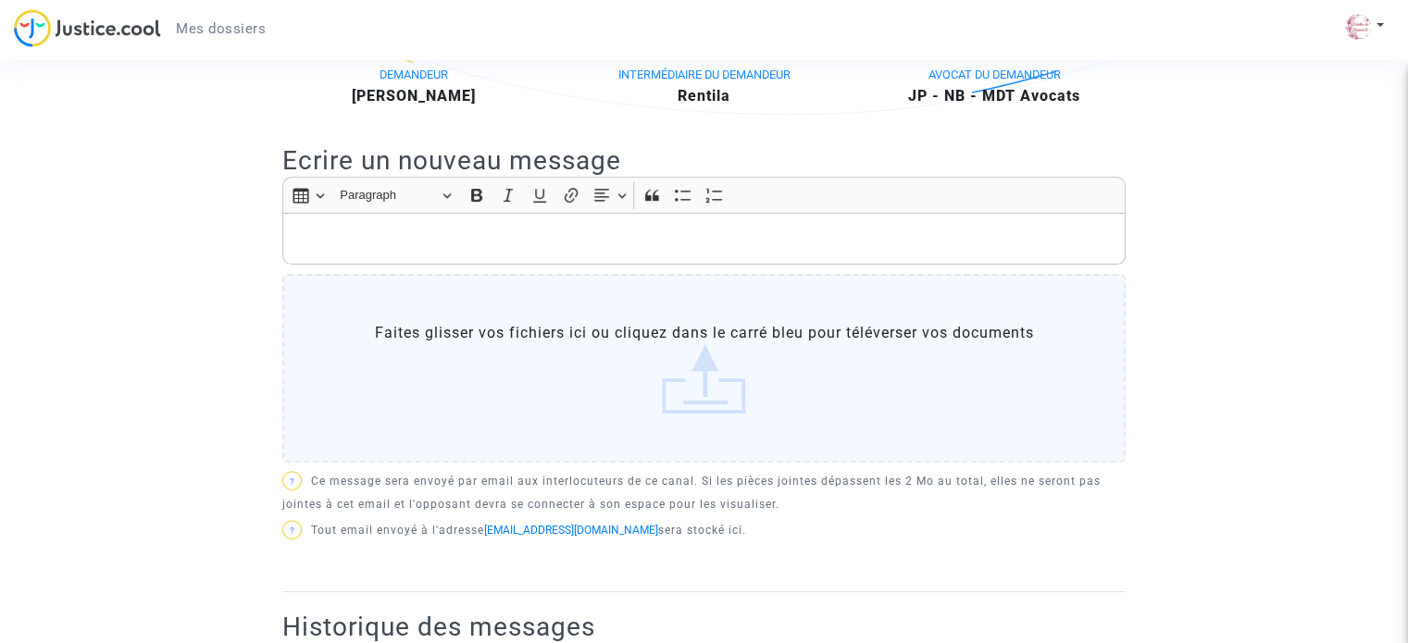
click at [474, 251] on p "Rich Text Editor, main" at bounding box center [704, 239] width 824 height 23
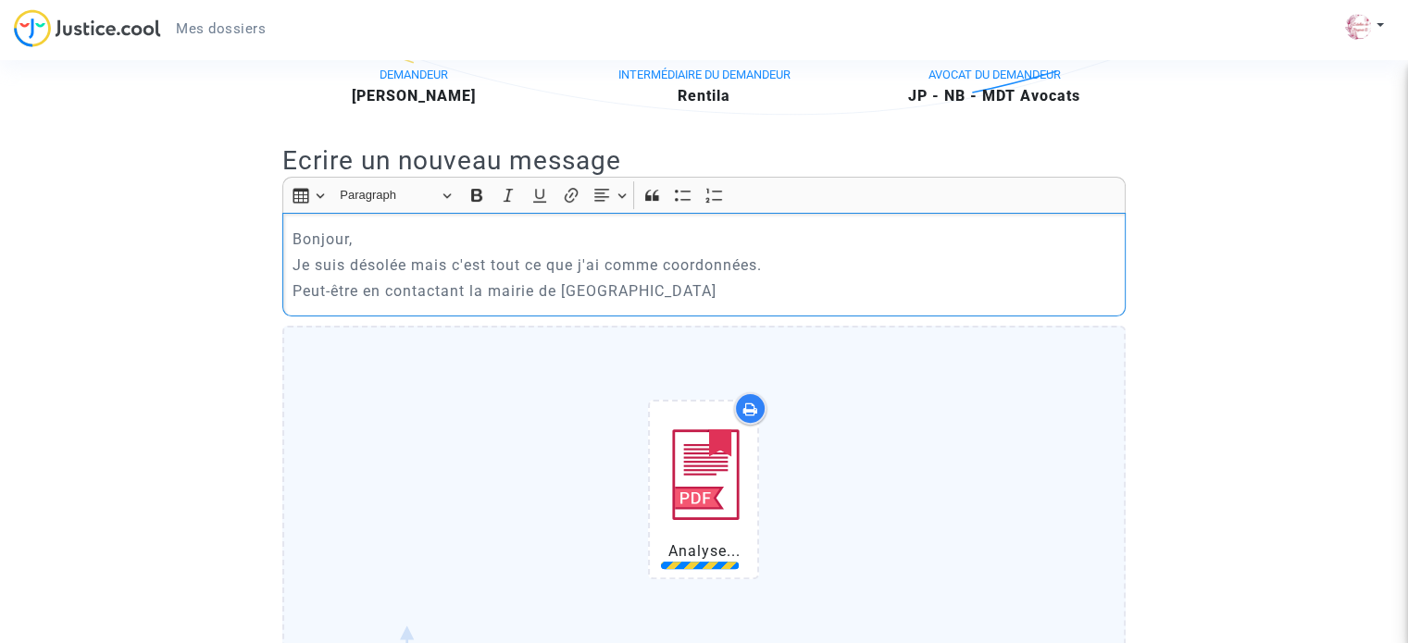
click at [685, 303] on p "Peut-être en contactant la mairie de [GEOGRAPHIC_DATA]" at bounding box center [704, 290] width 824 height 23
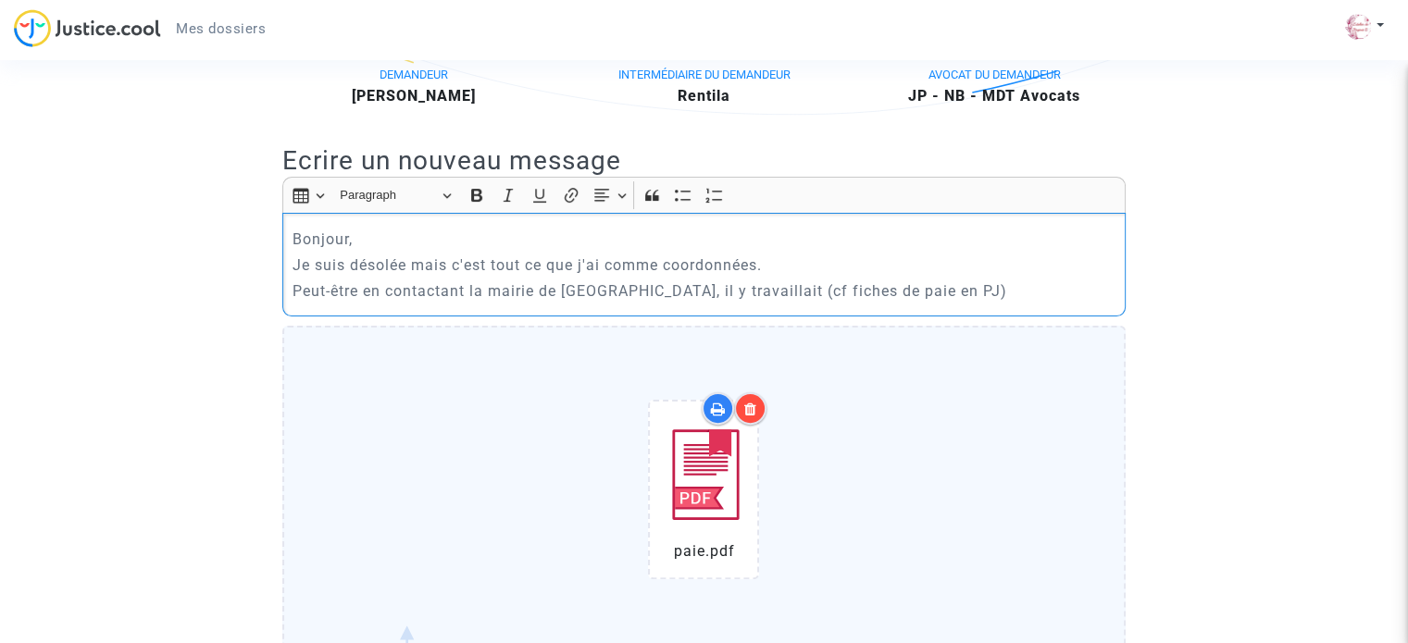
click at [629, 303] on p "Peut-être en contactant la mairie de [GEOGRAPHIC_DATA], il y travaillait (cf fi…" at bounding box center [704, 290] width 824 height 23
click at [949, 303] on p "Peut-être en contactant la mairie de [GEOGRAPHIC_DATA]? Il y travaillait (cf fi…" at bounding box center [704, 290] width 824 height 23
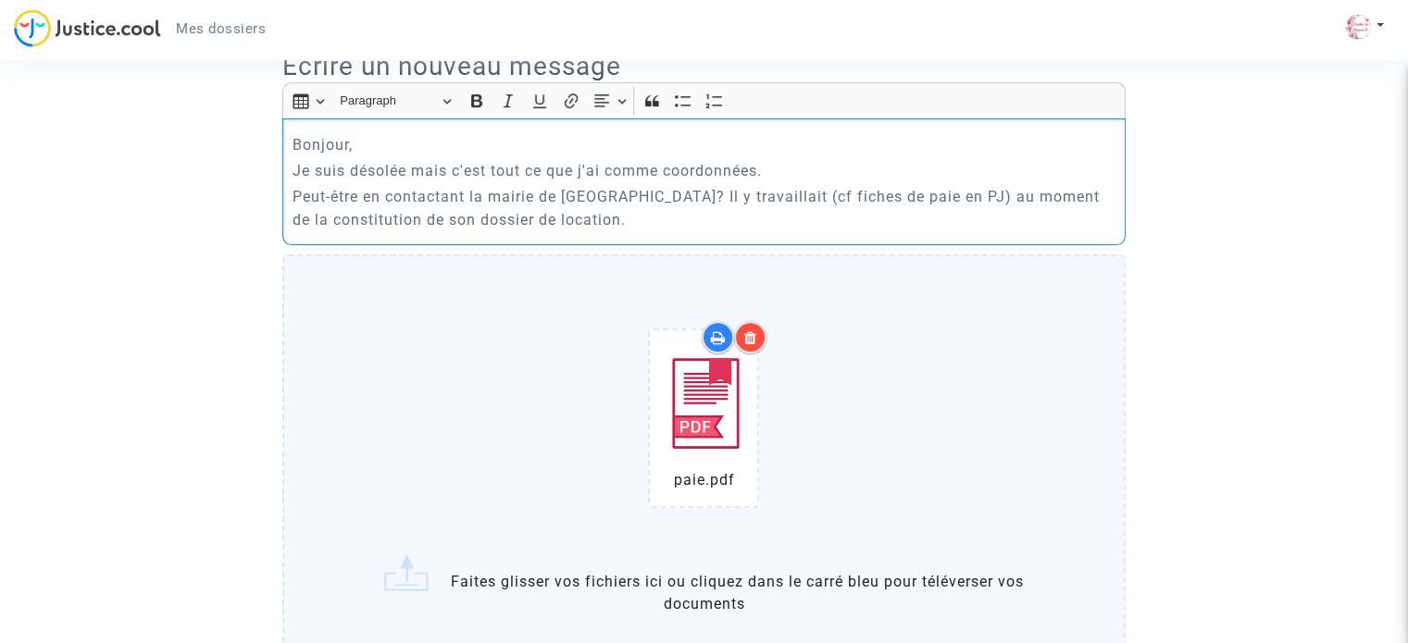
scroll to position [648, 0]
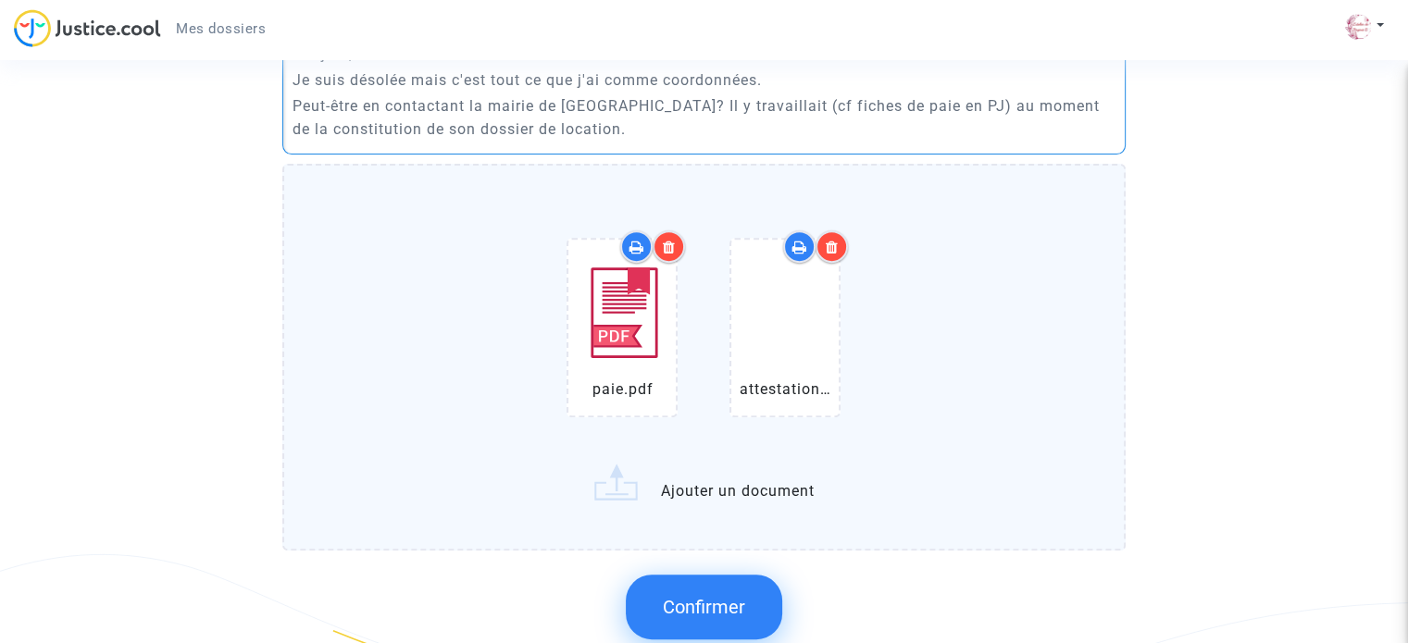
click at [625, 141] on p "Peut-être en contactant la mairie de [GEOGRAPHIC_DATA]? Il y travaillait (cf fi…" at bounding box center [704, 117] width 824 height 46
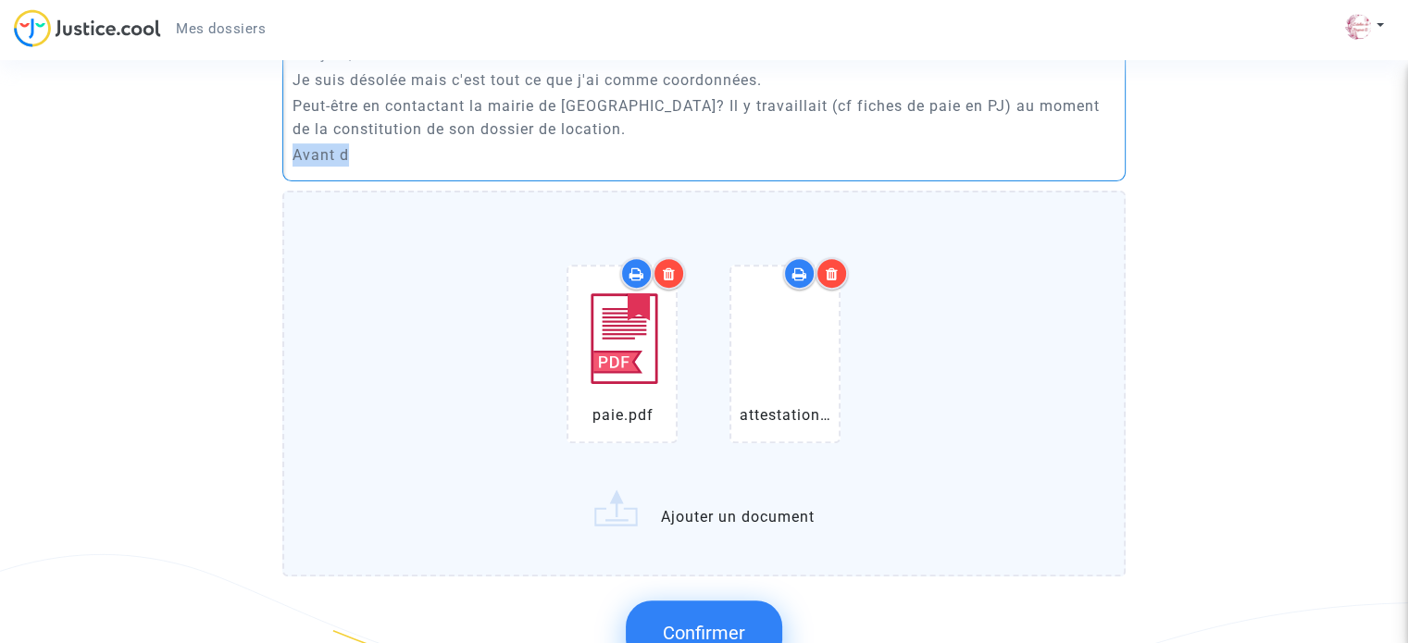
drag, startPoint x: 366, startPoint y: 178, endPoint x: 292, endPoint y: 180, distance: 74.1
click at [292, 167] on p "Avant d" at bounding box center [704, 154] width 824 height 23
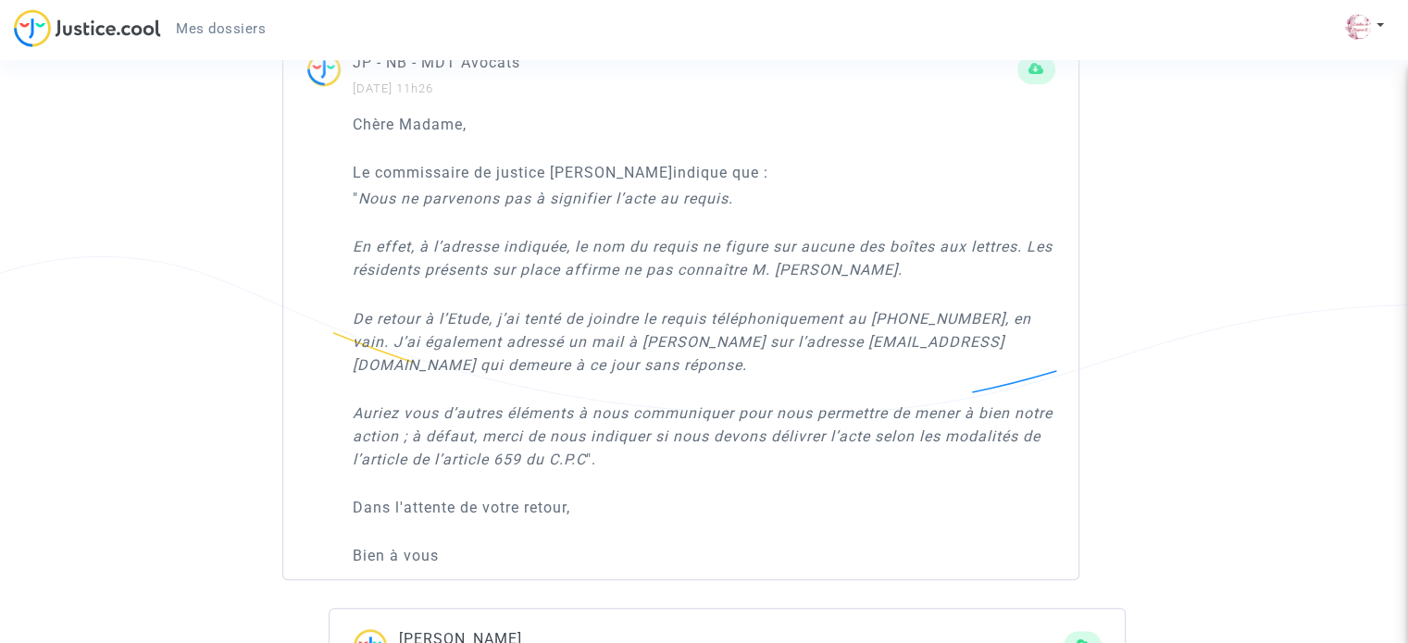
scroll to position [1758, 0]
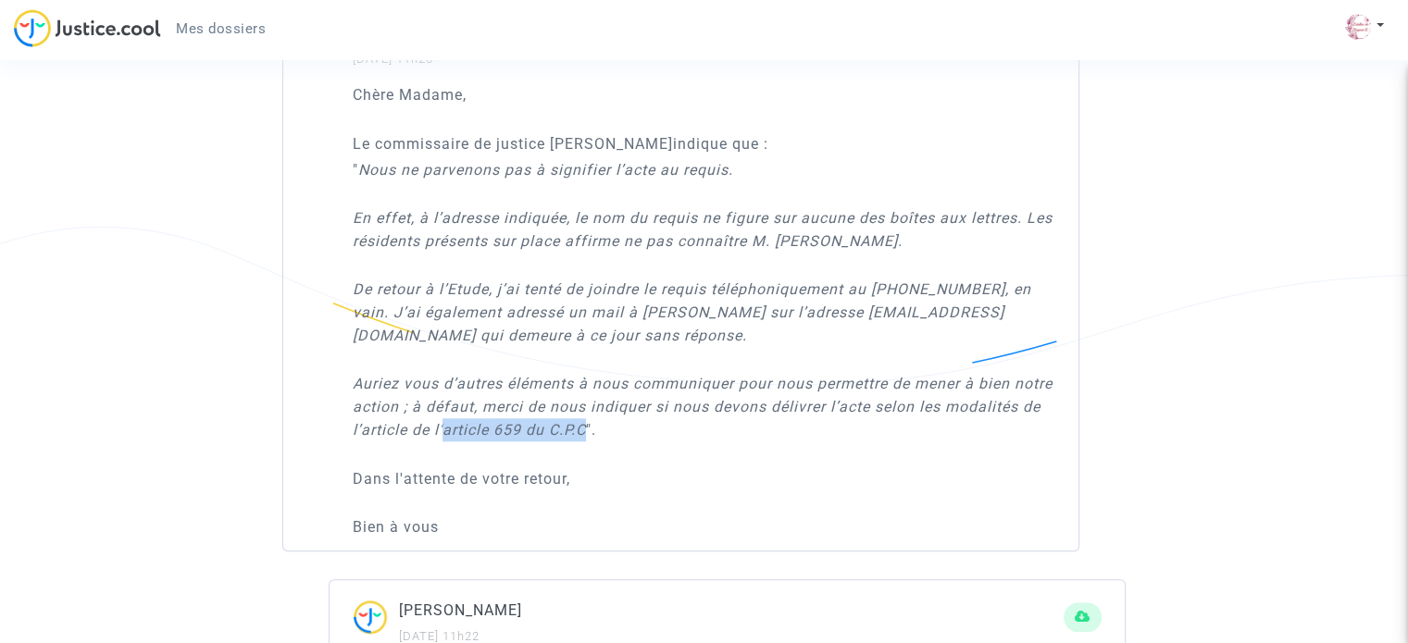
drag, startPoint x: 689, startPoint y: 443, endPoint x: 545, endPoint y: 451, distance: 143.6
click at [545, 439] on icon "Auriez vous d’autres éléments à nous communiquer pour nous permettre de mener à…" at bounding box center [703, 407] width 700 height 64
copy icon "article 659 du C.P.C"
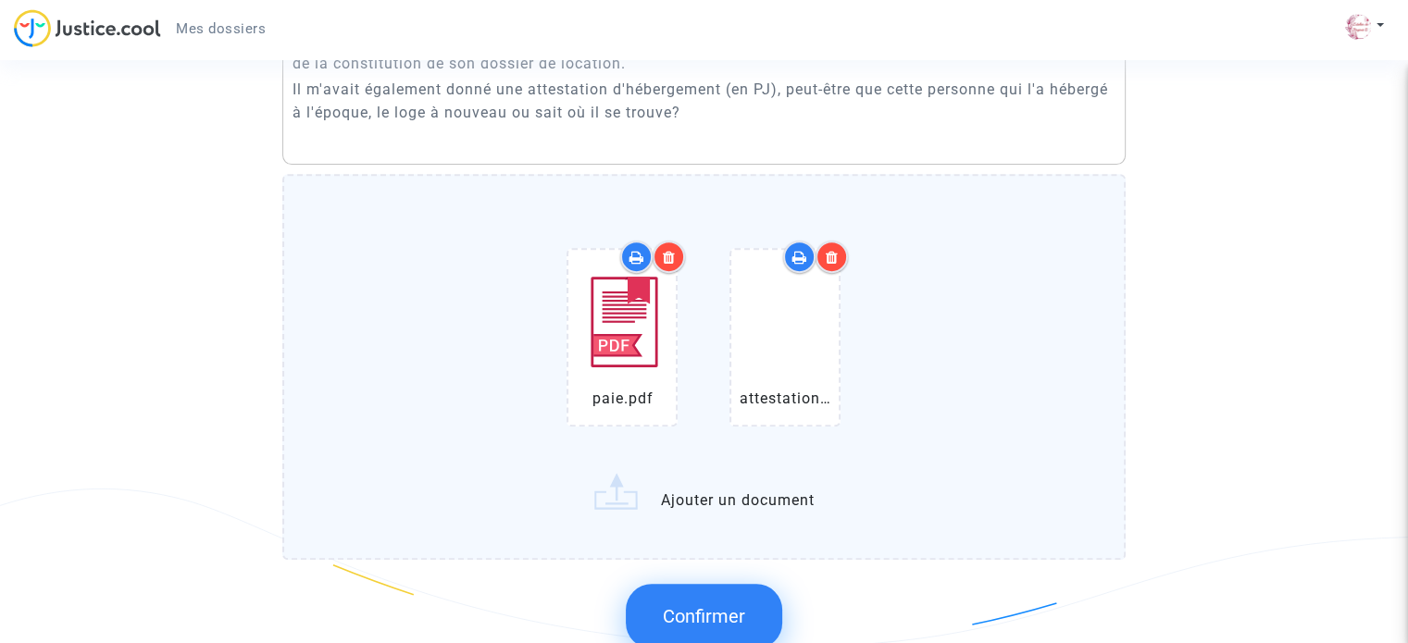
scroll to position [463, 0]
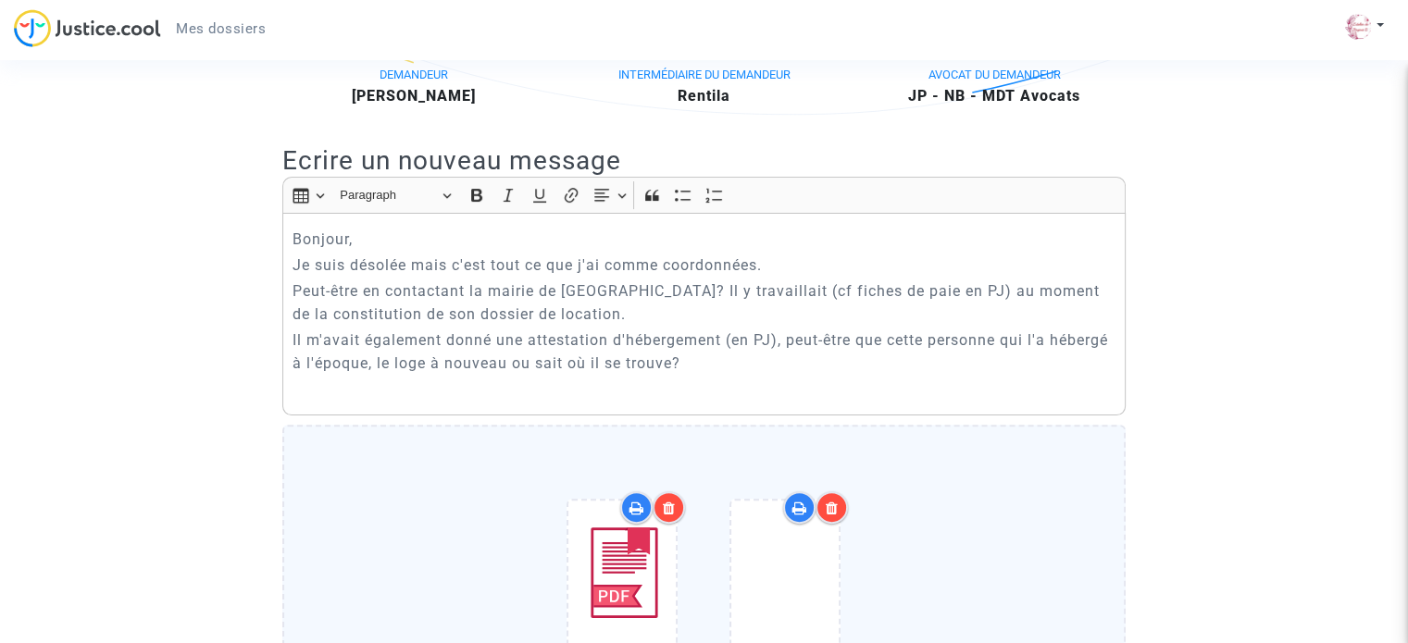
click at [742, 401] on p "Rich Text Editor, main" at bounding box center [704, 389] width 824 height 23
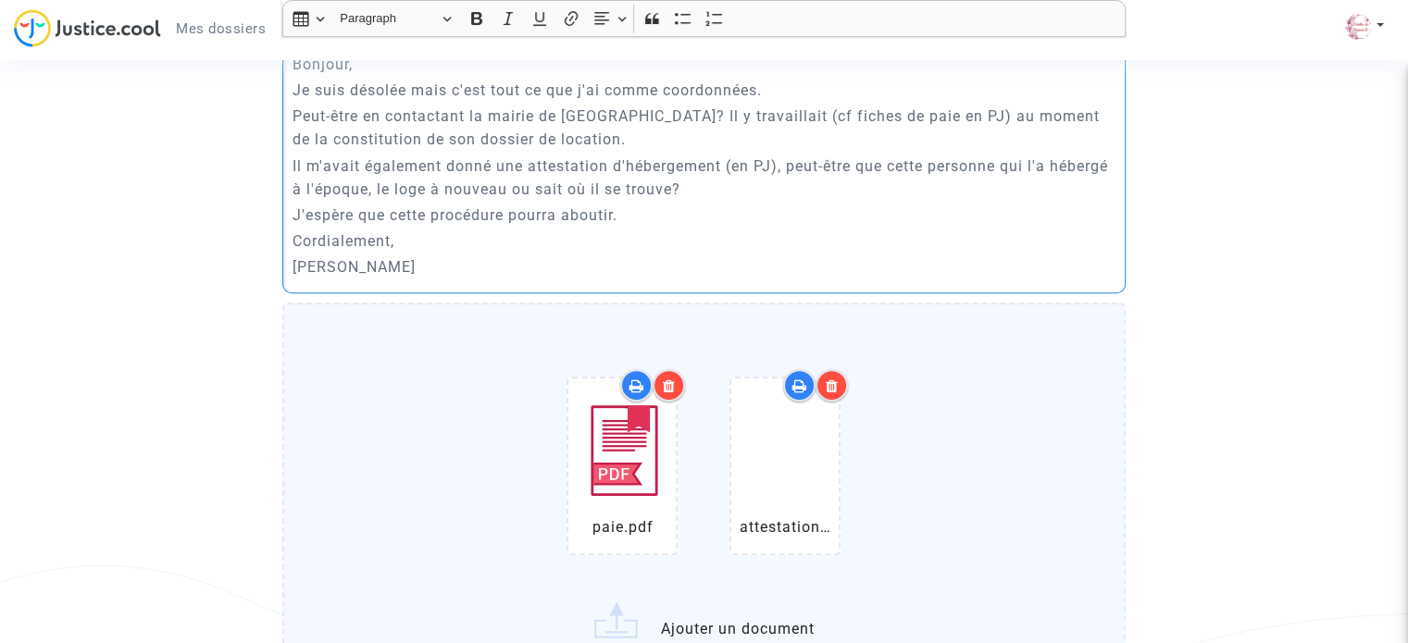
scroll to position [833, 0]
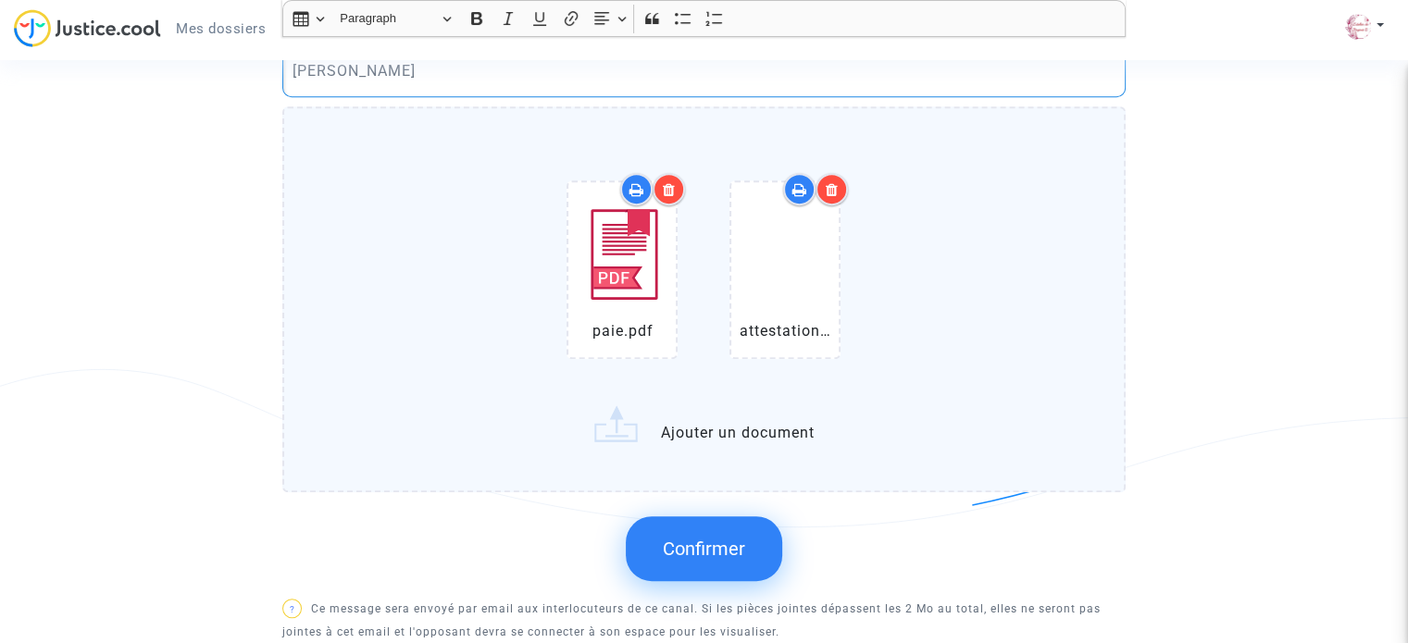
click at [701, 558] on span "Confirmer" at bounding box center [704, 549] width 82 height 22
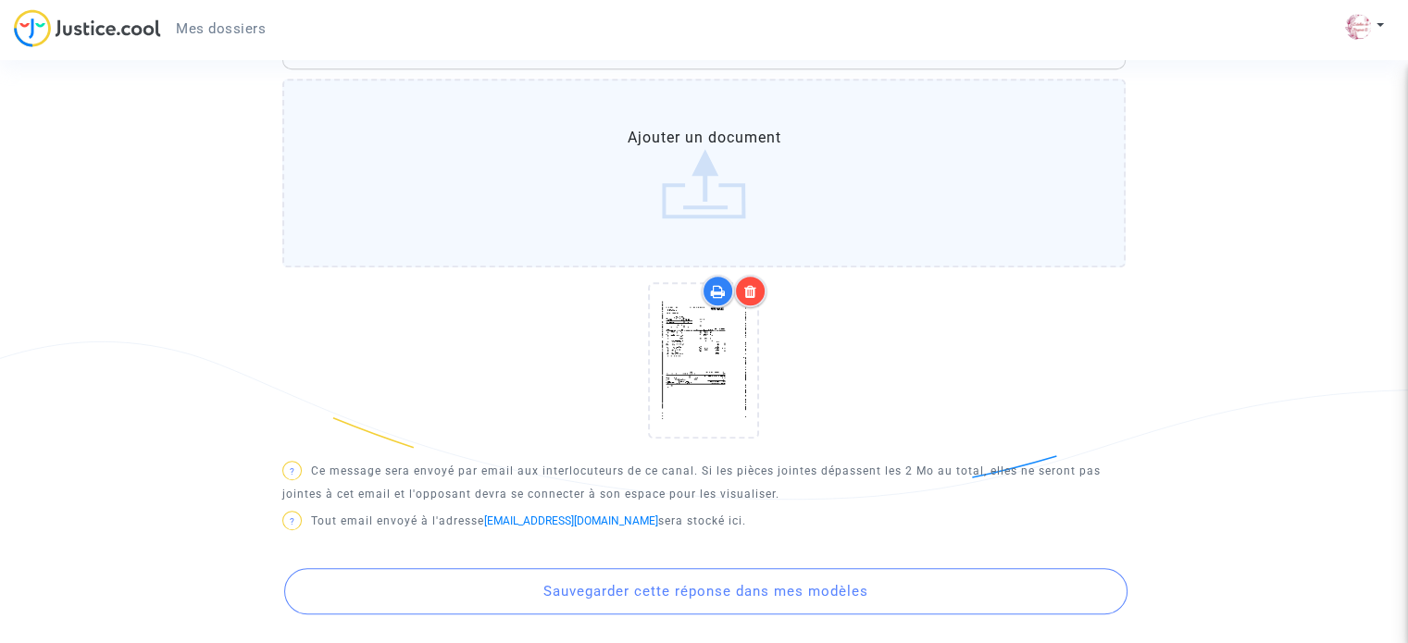
scroll to position [925, 0]
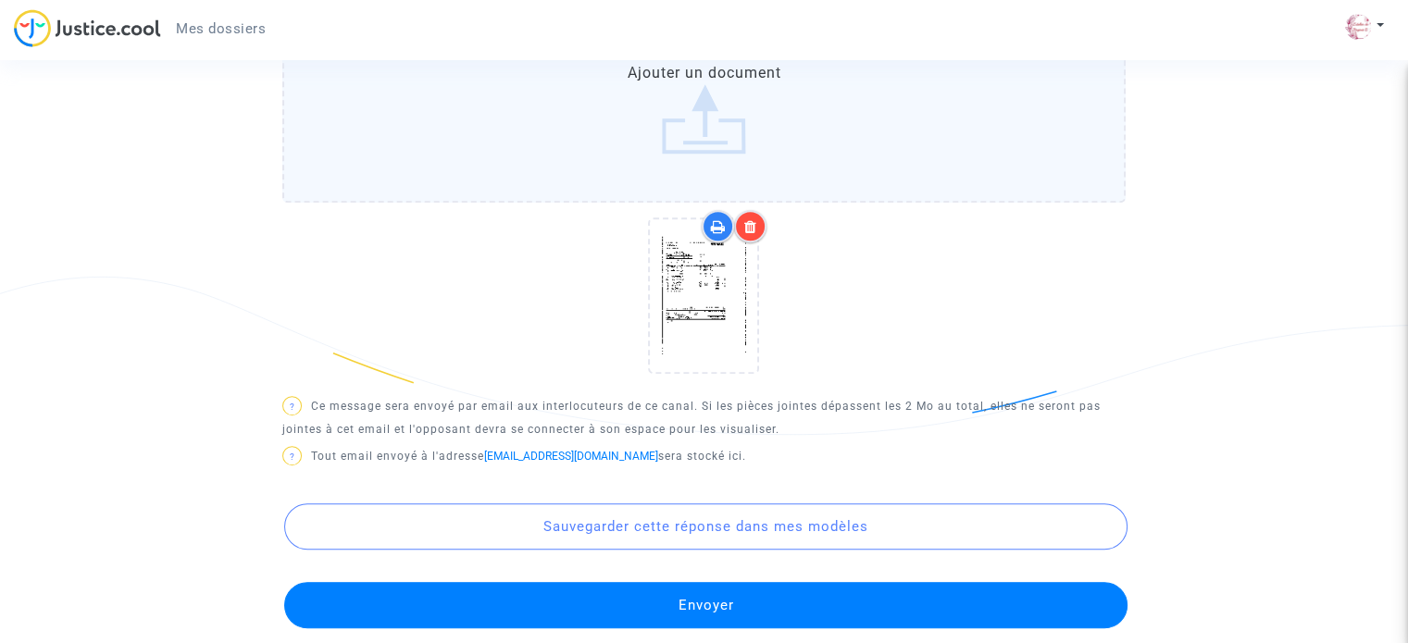
click at [752, 234] on icon at bounding box center [750, 226] width 13 height 15
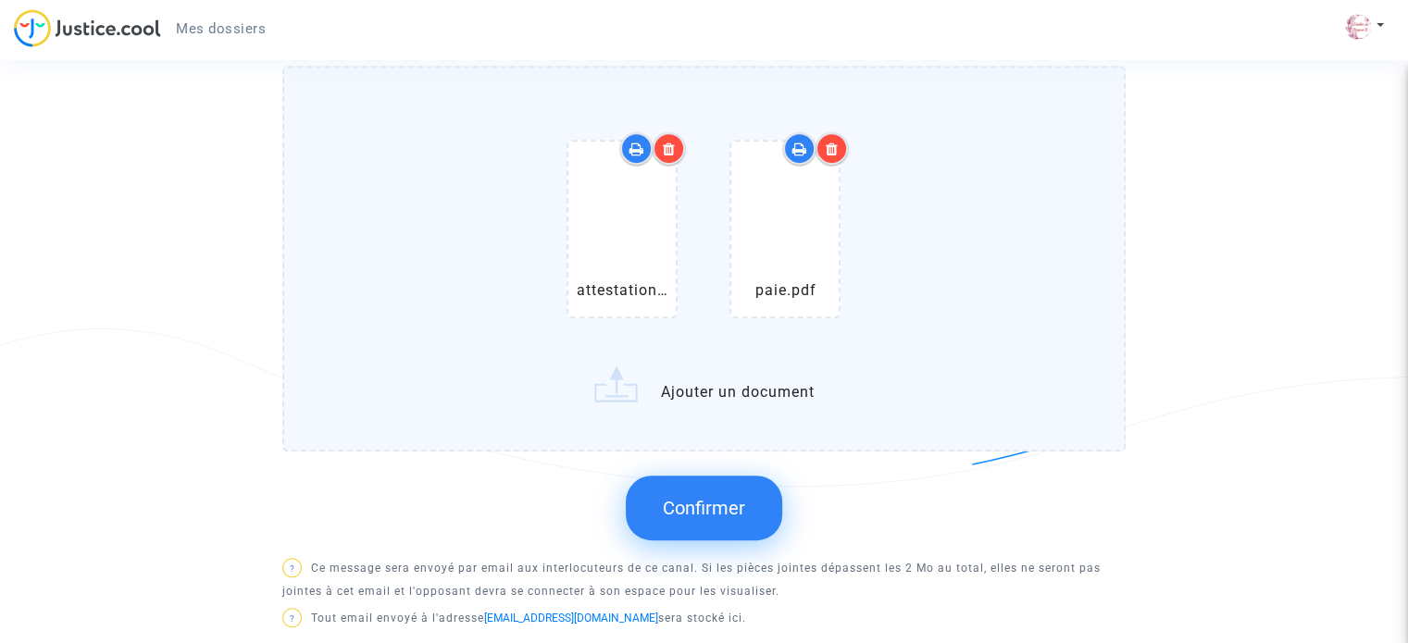
scroll to position [1018, 0]
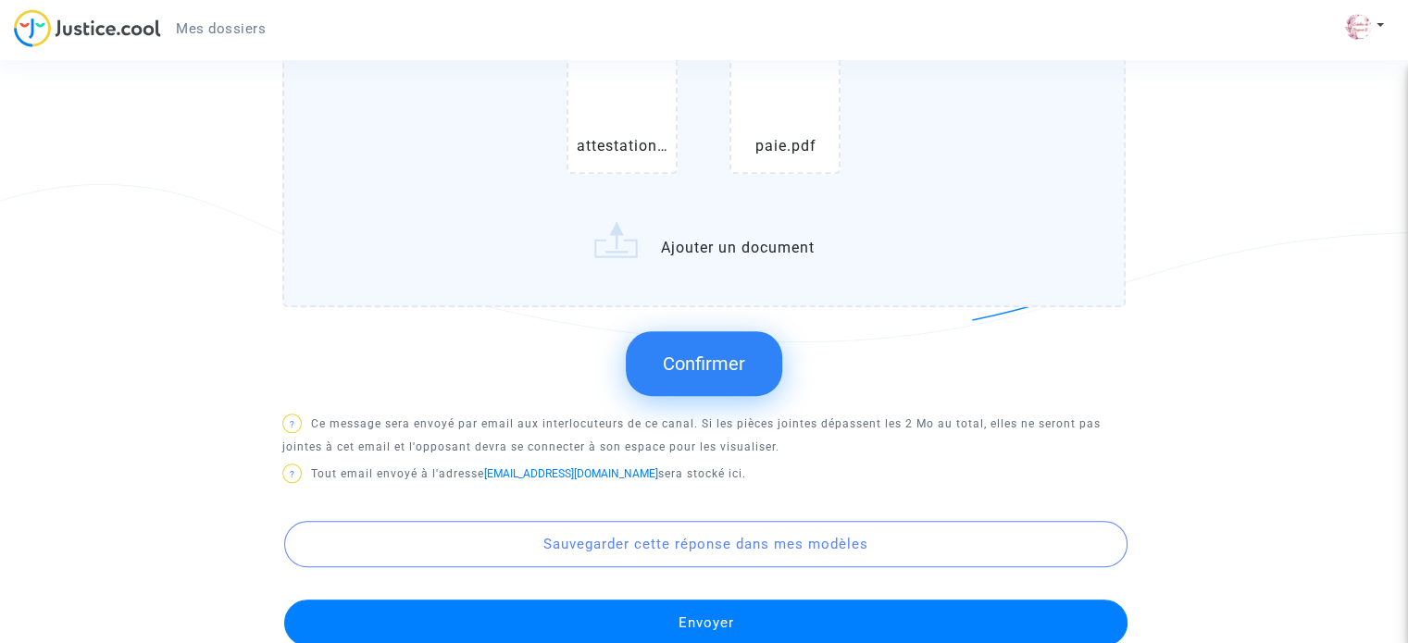
click at [723, 375] on span "Confirmer" at bounding box center [704, 364] width 82 height 22
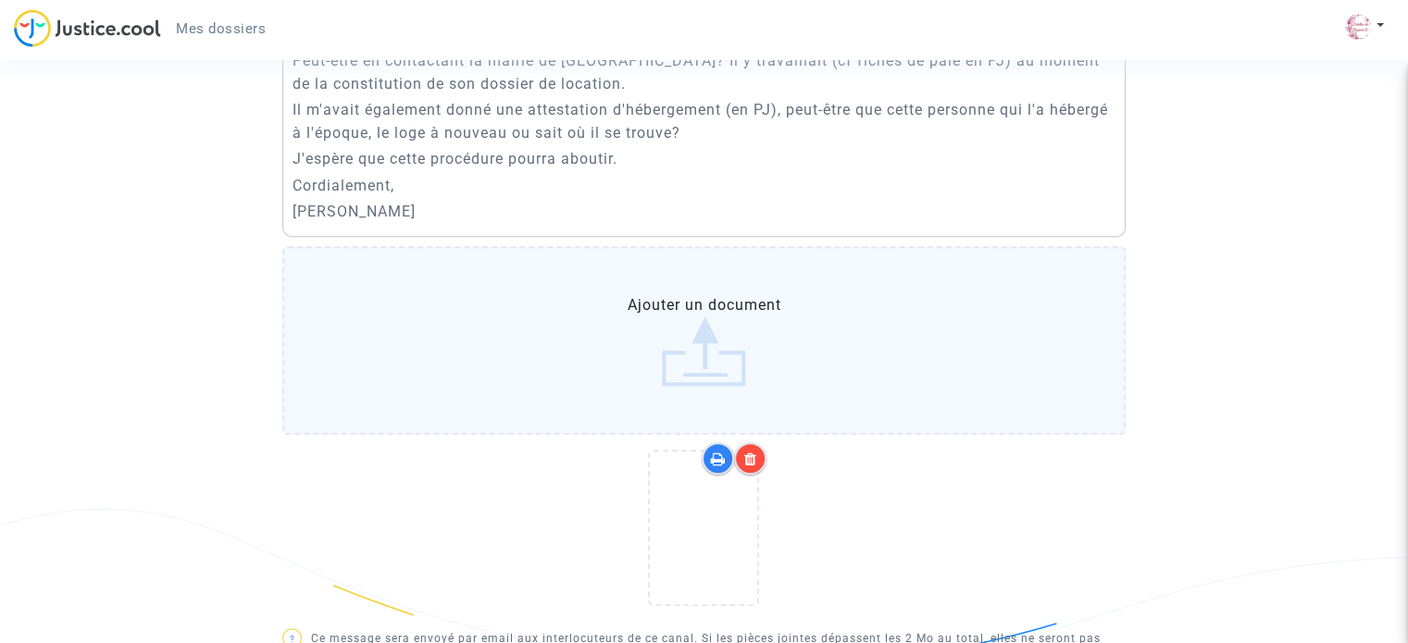
scroll to position [925, 0]
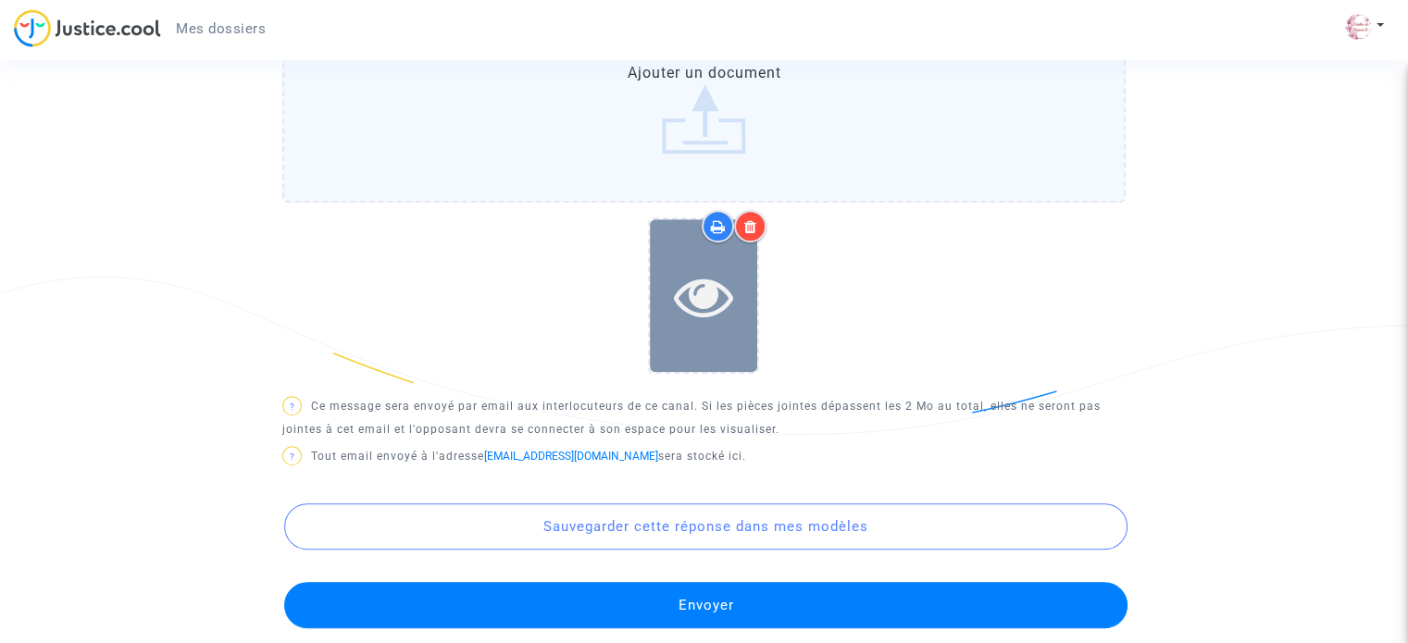
click at [726, 326] on icon at bounding box center [704, 296] width 60 height 59
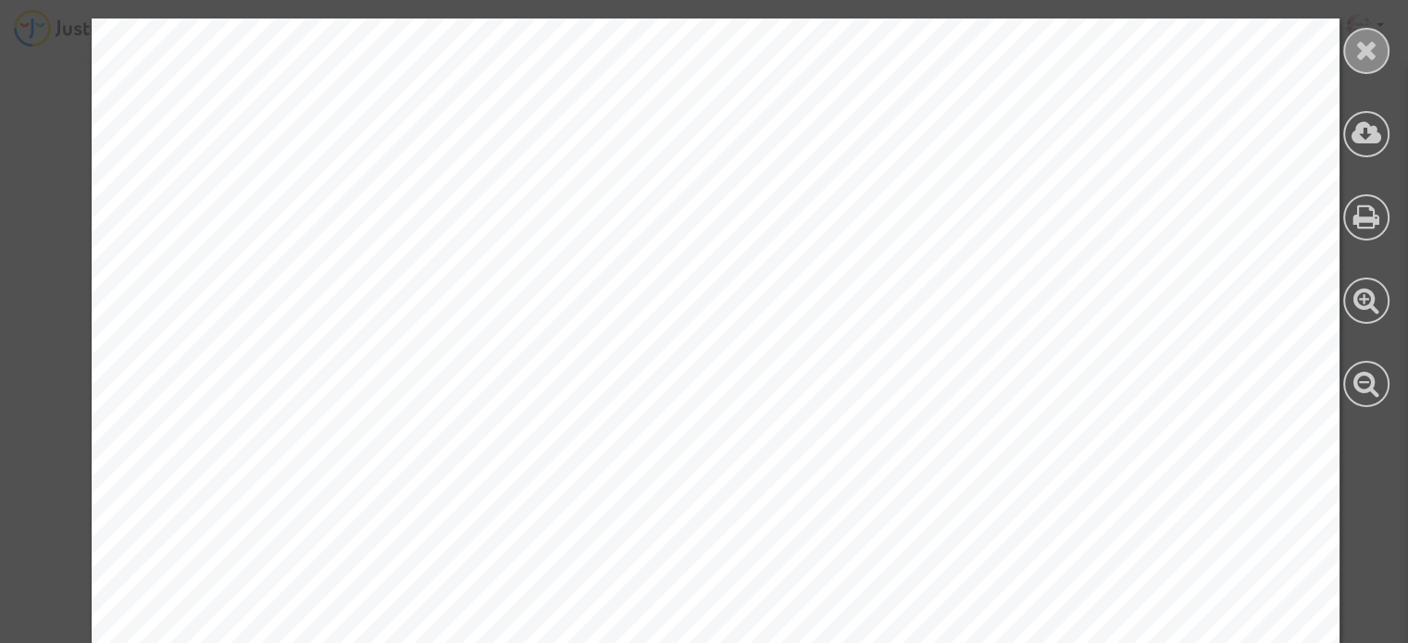
click at [1357, 51] on icon at bounding box center [1366, 50] width 23 height 28
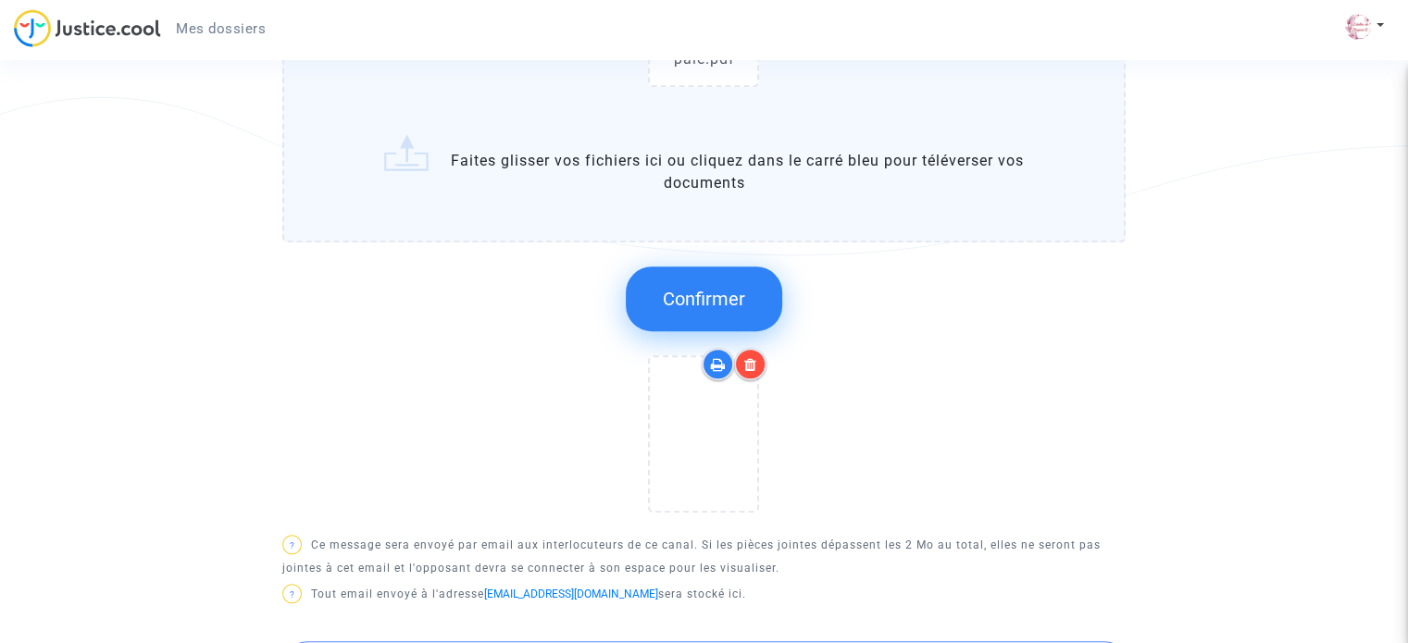
scroll to position [1111, 0]
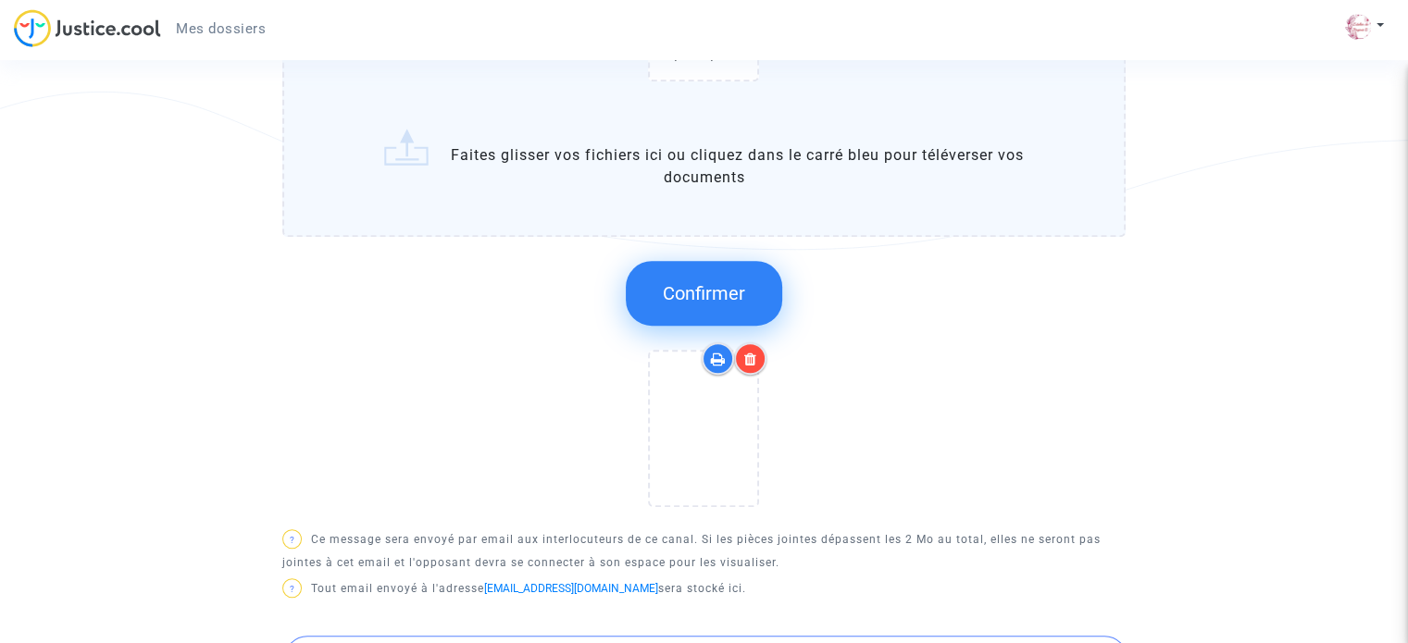
click at [729, 304] on span "Confirmer" at bounding box center [704, 293] width 82 height 22
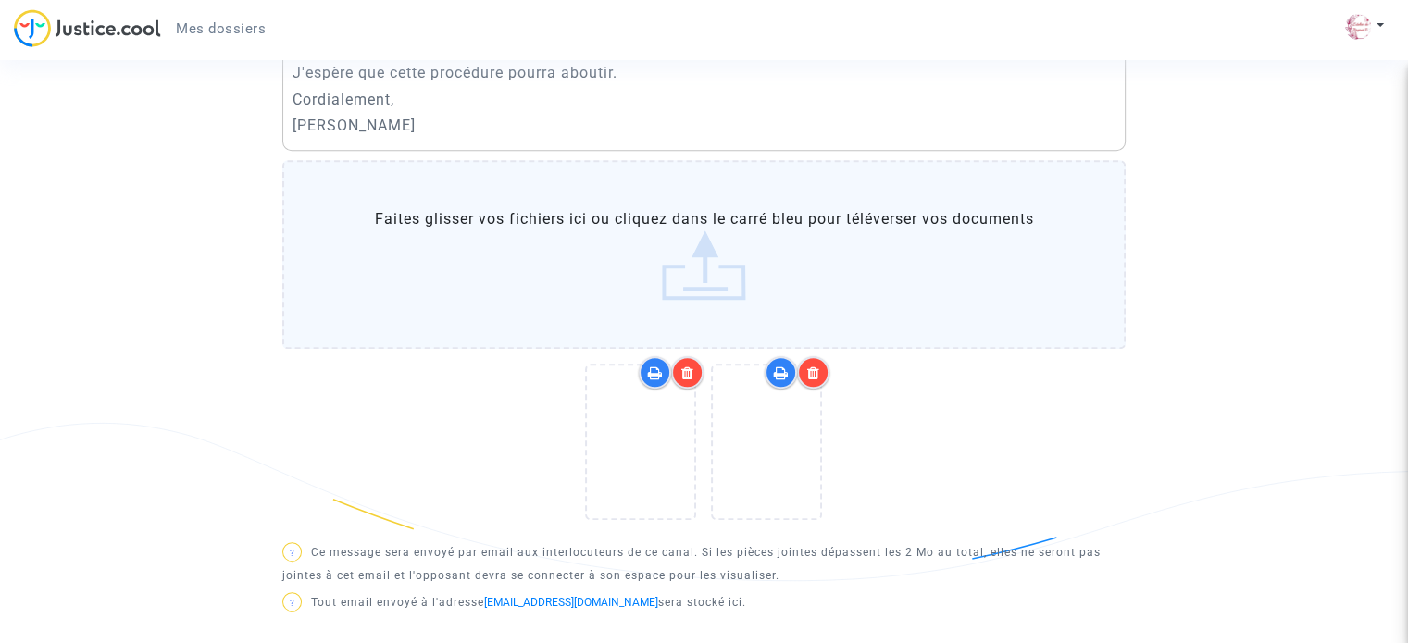
scroll to position [648, 0]
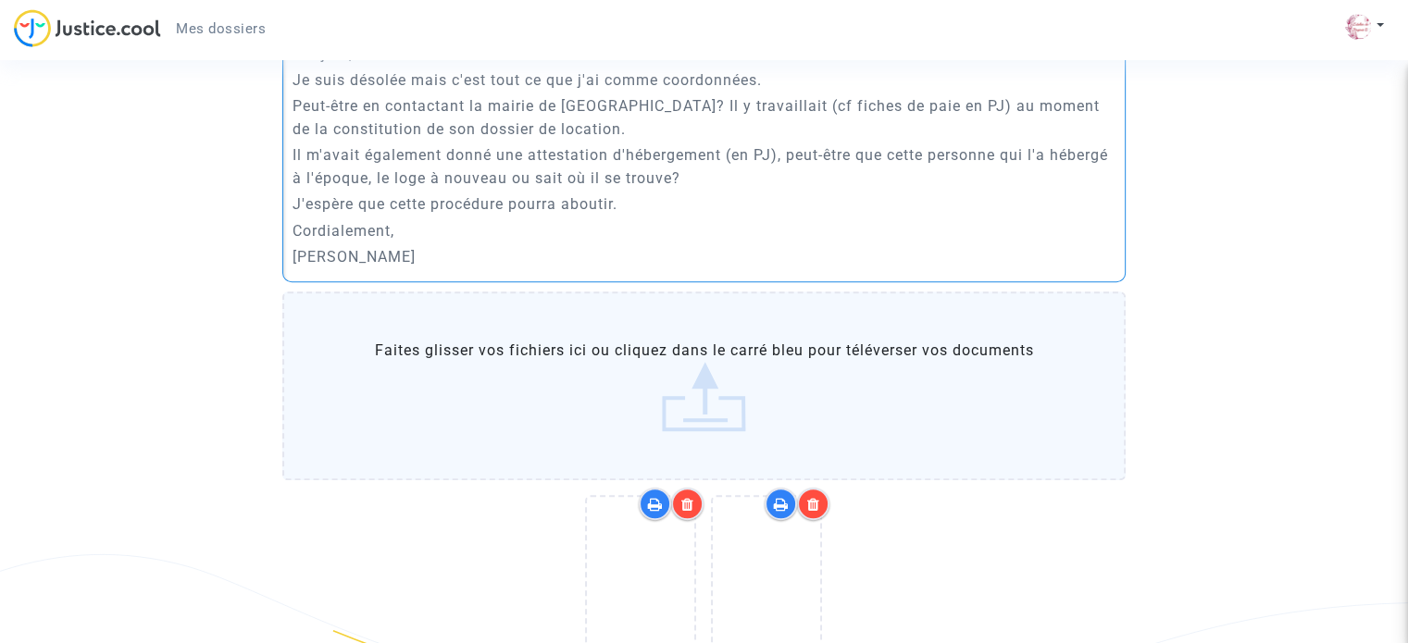
click at [362, 216] on p "J'espère que cette procédure pourra aboutir." at bounding box center [704, 203] width 824 height 23
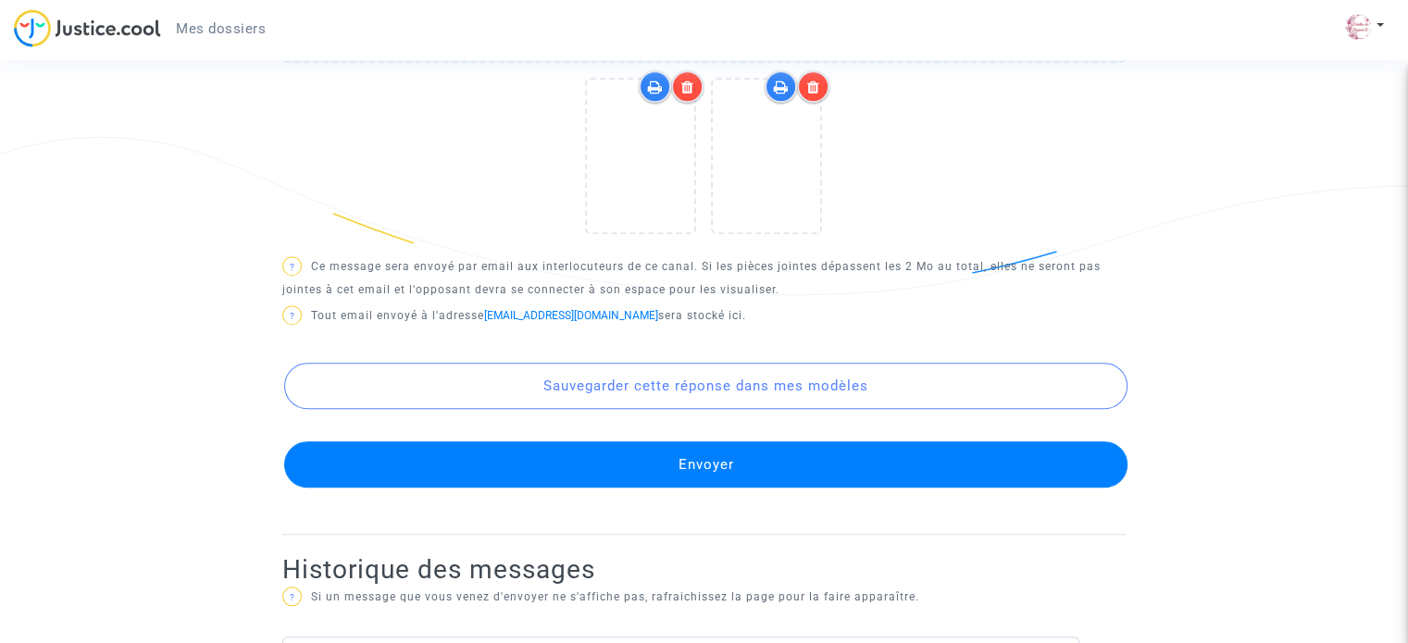
scroll to position [1111, 0]
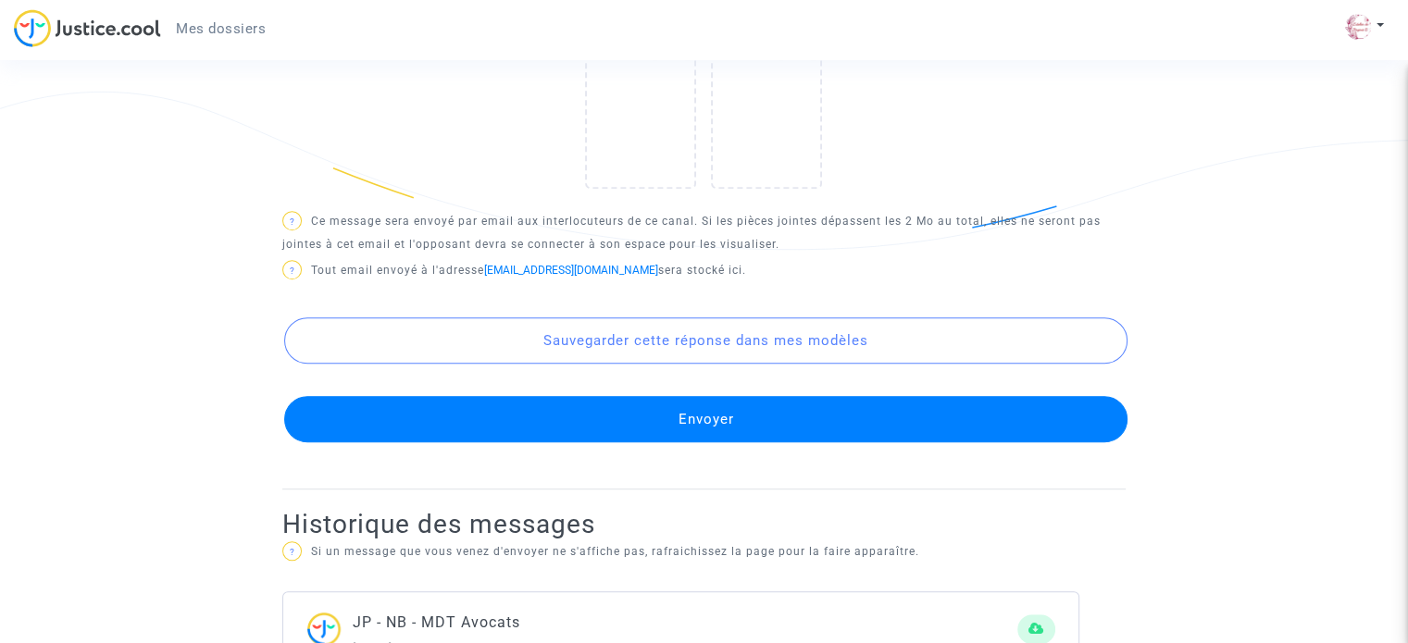
click at [741, 440] on button "Envoyer" at bounding box center [705, 419] width 843 height 46
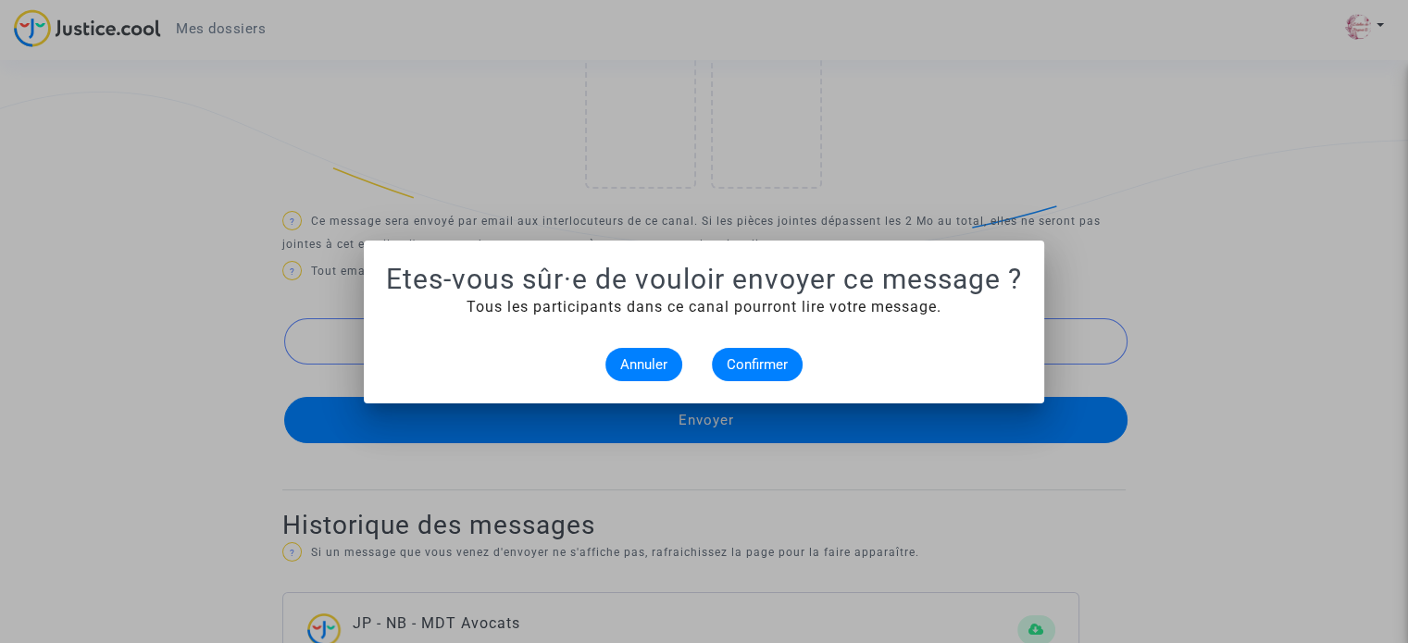
scroll to position [0, 0]
click at [766, 366] on span "Confirmer" at bounding box center [756, 364] width 61 height 17
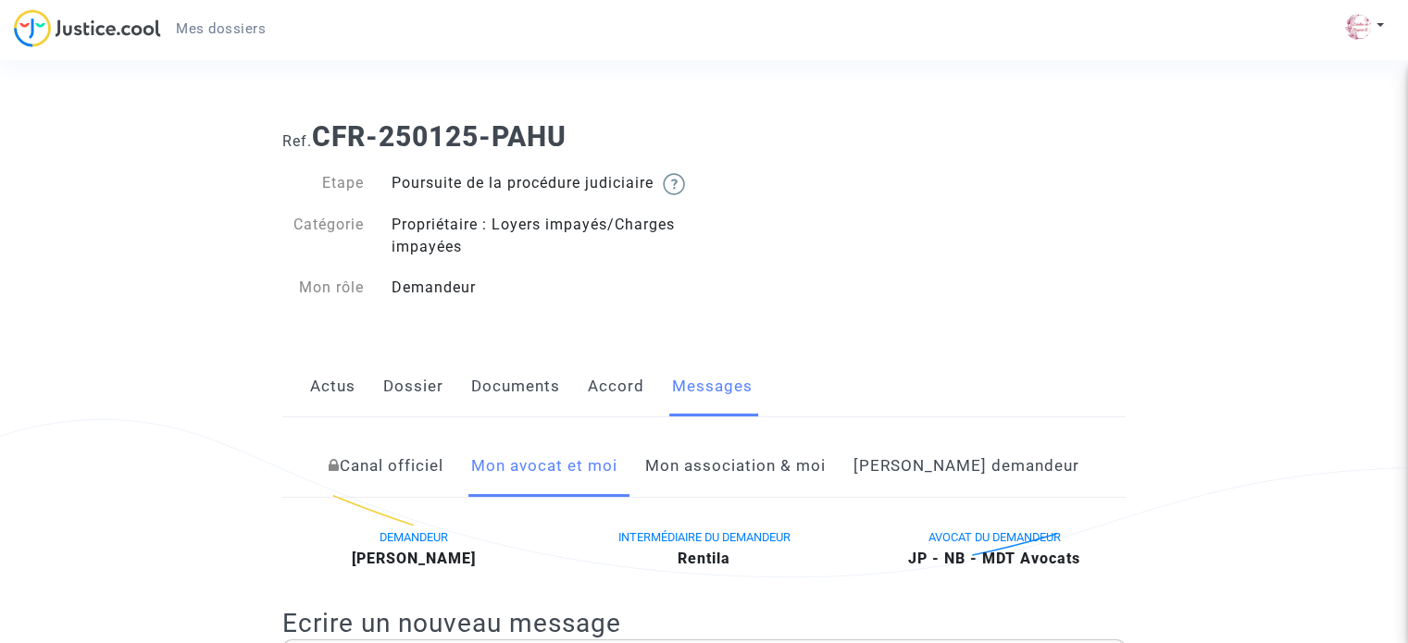
scroll to position [1111, 0]
